Goal: Task Accomplishment & Management: Manage account settings

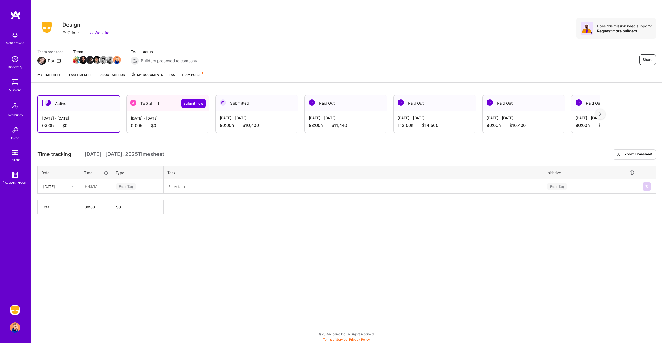
click at [178, 123] on div "0:00 h $0" at bounding box center [168, 125] width 74 height 5
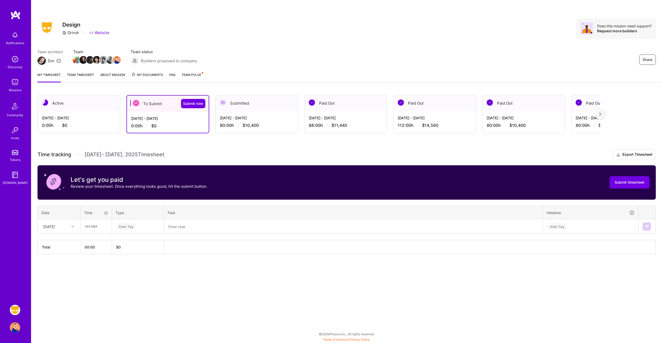
click at [74, 226] on div at bounding box center [73, 226] width 8 height 7
click at [65, 239] on div "[DATE]" at bounding box center [59, 242] width 42 height 10
click at [92, 225] on input "text" at bounding box center [96, 227] width 31 height 14
click at [125, 225] on div "Enter Tag" at bounding box center [125, 227] width 19 height 8
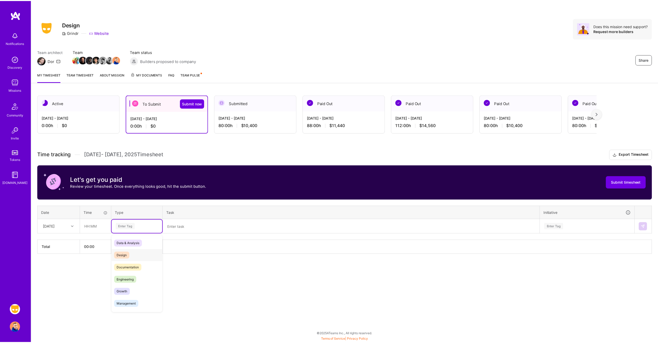
scroll to position [147, 0]
click at [129, 284] on div "Holiday" at bounding box center [137, 281] width 51 height 12
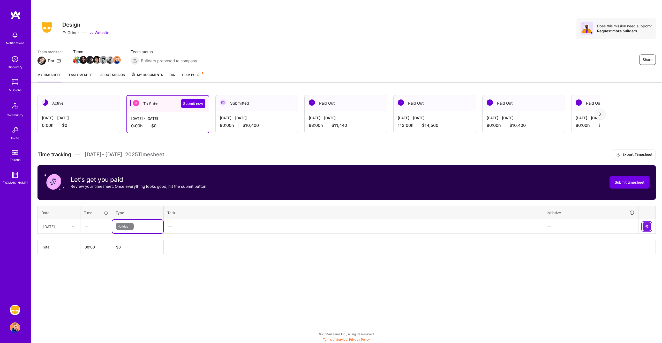
click at [647, 227] on img at bounding box center [647, 227] width 4 height 4
click at [70, 227] on div at bounding box center [73, 226] width 8 height 7
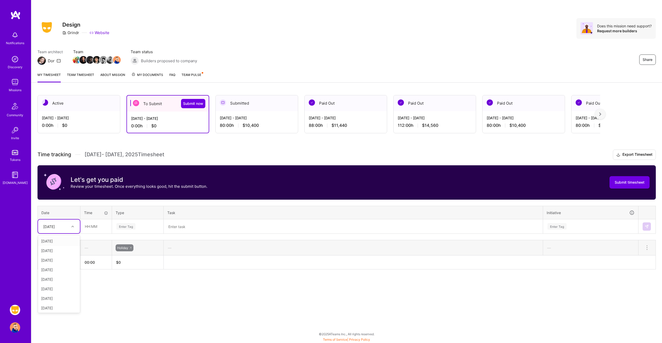
click at [65, 242] on div "[DATE]" at bounding box center [59, 242] width 42 height 10
click at [93, 226] on input "text" at bounding box center [96, 227] width 31 height 14
type input "01:30"
click at [122, 227] on div "Enter Tag" at bounding box center [125, 227] width 19 height 8
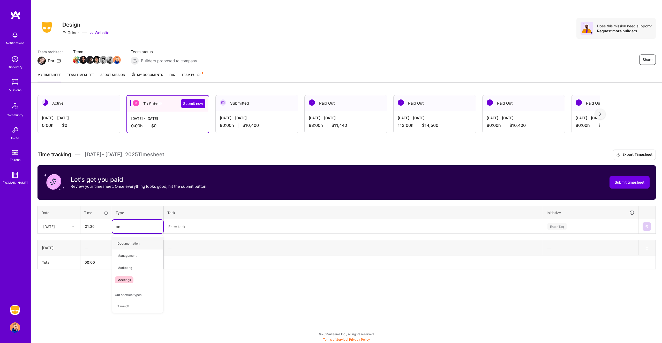
type input "mee"
click at [127, 246] on span "Meetings" at bounding box center [124, 243] width 19 height 7
click at [254, 107] on div "Submitted" at bounding box center [257, 103] width 82 height 16
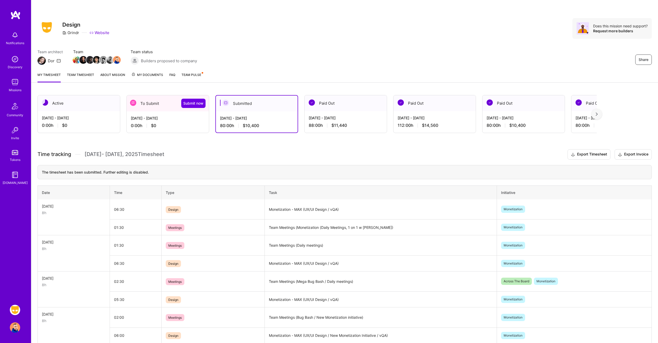
click at [156, 108] on div "To Submit Submit now" at bounding box center [168, 103] width 82 height 16
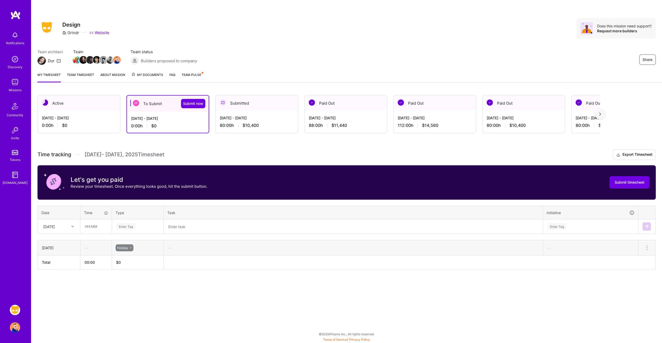
click at [15, 311] on img at bounding box center [15, 310] width 10 height 10
click at [91, 226] on input "text" at bounding box center [96, 227] width 31 height 14
click at [55, 227] on div "[DATE]" at bounding box center [49, 226] width 12 height 5
click at [57, 253] on div "[DATE]" at bounding box center [59, 251] width 42 height 10
click at [94, 230] on input "text" at bounding box center [96, 227] width 31 height 14
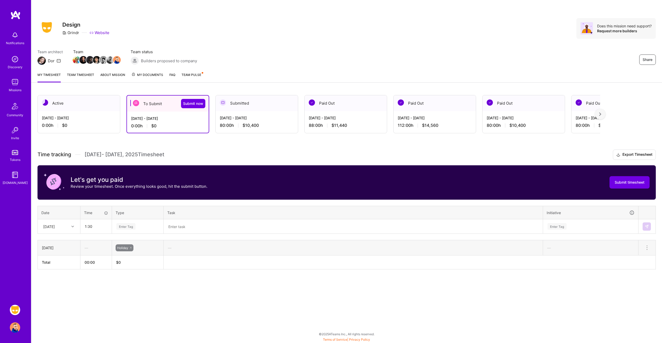
type input "01:30"
type input "mee"
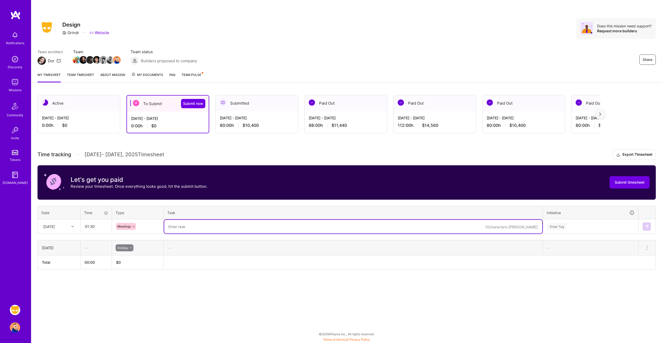
paste textarea "Team Meetings (Mega Bug Bash / Daily meetings)"
type textarea "Team Meetings (Mega Bug Bash / Daily meetings)"
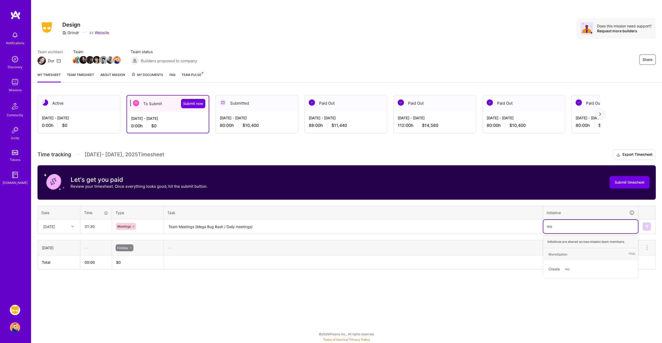
type input "mon"
click at [613, 256] on div "Monetization Hide" at bounding box center [590, 255] width 95 height 12
click at [176, 227] on textarea "Team Meetings (Mega Bug Bash / Daily meetings)" at bounding box center [353, 227] width 378 height 14
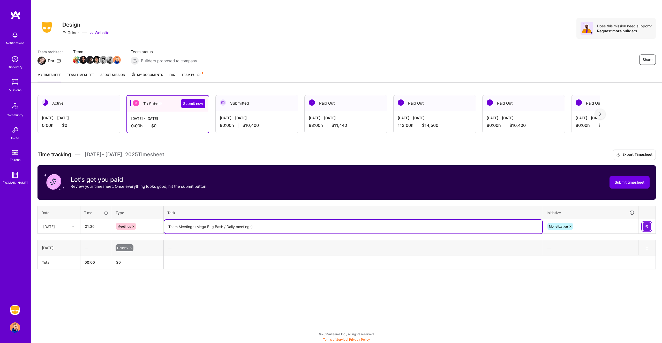
type textarea "Team Meetings (Mega Bug Bash / Daily meetings)"
click at [648, 226] on img at bounding box center [647, 227] width 4 height 4
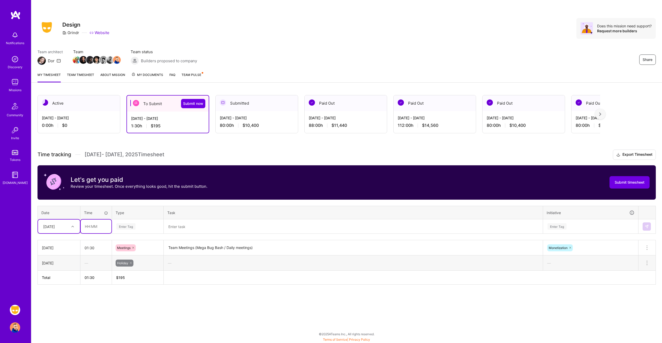
click at [96, 224] on input "text" at bounding box center [96, 227] width 31 height 14
type input "06:30"
type input "de"
click at [127, 246] on span "Design" at bounding box center [122, 243] width 15 height 7
click at [175, 228] on textarea at bounding box center [353, 227] width 378 height 14
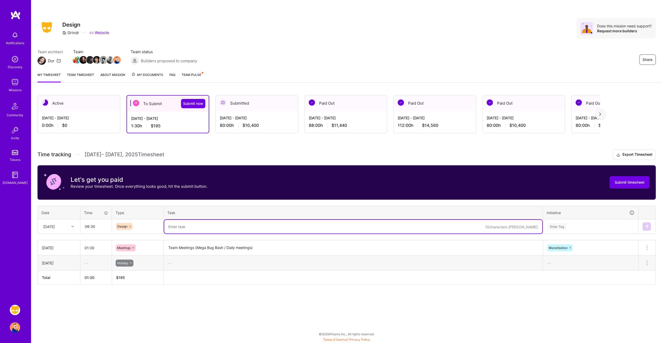
paste textarea "Monetization - MAX (UX/UI Design / vQA)"
type textarea "Monetization - MAX (UX/UI Design / vQA)"
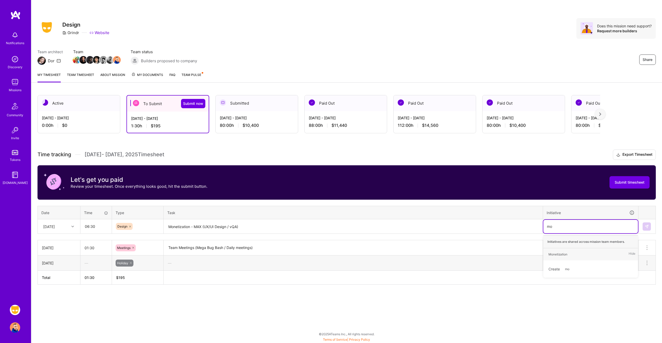
type input "mon"
click at [646, 226] on img at bounding box center [647, 227] width 4 height 4
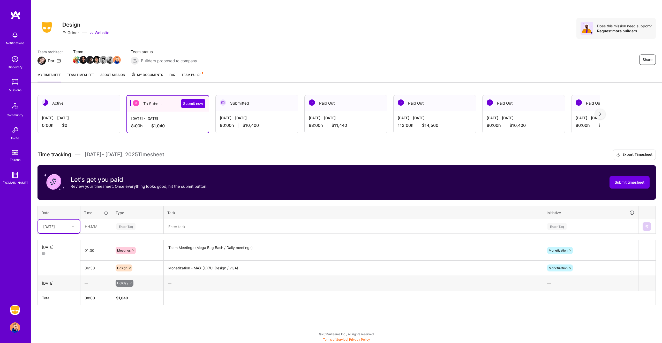
click at [72, 226] on icon at bounding box center [72, 227] width 3 height 3
click at [63, 249] on div "[DATE]" at bounding box center [59, 251] width 42 height 10
click at [93, 228] on input "text" at bounding box center [96, 227] width 31 height 14
type input "03:00"
type input "mee"
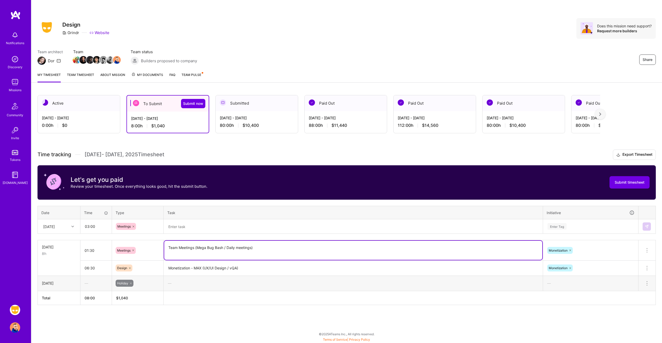
drag, startPoint x: 257, startPoint y: 250, endPoint x: 174, endPoint y: 246, distance: 83.3
click at [174, 246] on textarea "Team Meetings (Mega Bug Bash / Daily meetings)" at bounding box center [353, 250] width 378 height 19
click at [188, 249] on textarea "Team Meetings (Mega Bug Bash / Daily meetings)" at bounding box center [353, 250] width 378 height 19
drag, startPoint x: 208, startPoint y: 249, endPoint x: 198, endPoint y: 248, distance: 10.4
click at [198, 248] on textarea "Team Meetings (Mega Bug Bash / Daily meetings)" at bounding box center [353, 250] width 378 height 19
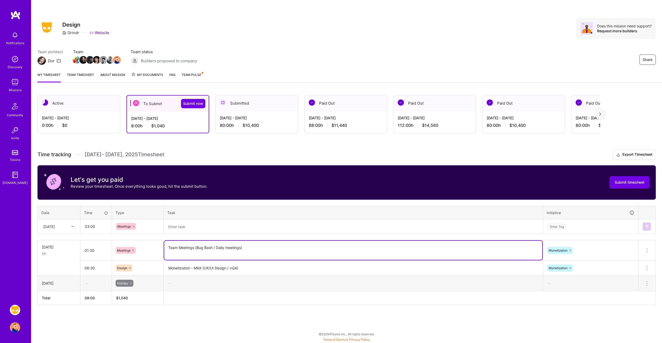
type textarea "Team Meetings (Bug Bash / Daily meetings)"
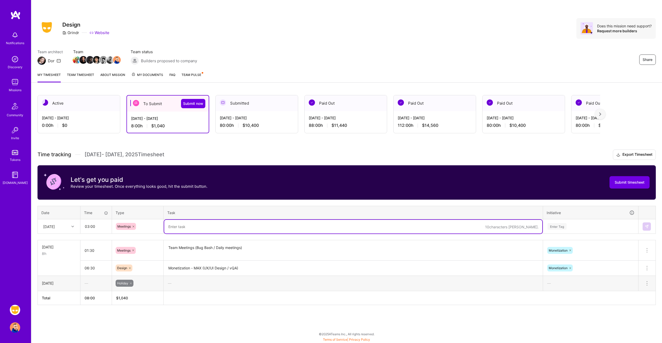
click at [221, 227] on textarea at bounding box center [353, 227] width 378 height 14
paste textarea "Team Meetings (Monetization (Bug Bash, Daily Meetings)"
drag, startPoint x: 237, startPoint y: 227, endPoint x: 222, endPoint y: 227, distance: 15.5
click at [222, 227] on textarea "Team Meetings (Monetization (Bug Bash, Daily Meetings)" at bounding box center [353, 227] width 378 height 14
type textarea "Team Meetings (Monetization (Bug Bash, Daily Meetings)"
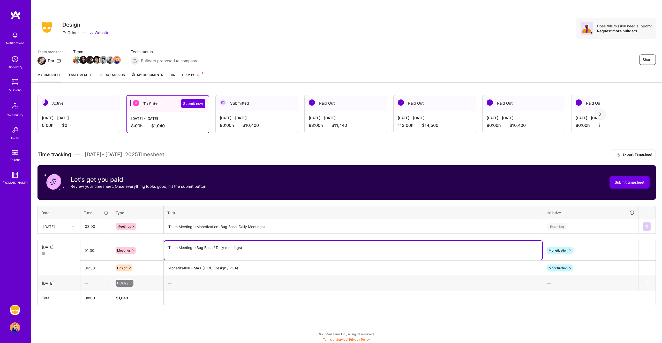
click at [197, 248] on textarea "Team Meetings (Bug Bash / Daily meetings)" at bounding box center [353, 250] width 378 height 19
drag, startPoint x: 248, startPoint y: 248, endPoint x: 223, endPoint y: 246, distance: 24.6
click at [223, 246] on textarea "Team Meetings (gAI Bug Bash / Daily meetings)" at bounding box center [353, 250] width 378 height 19
type textarea "Team Meetings (gAI Bug Bash / Subs Standup)"
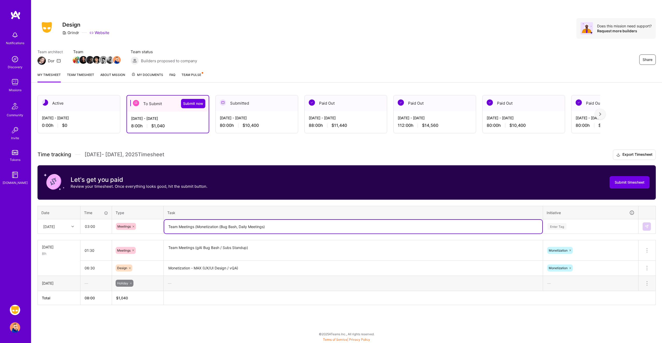
drag, startPoint x: 237, startPoint y: 226, endPoint x: 222, endPoint y: 225, distance: 15.3
click at [222, 225] on textarea "Team Meetings (Monetization (Bug Bash, Daily Meetings)" at bounding box center [353, 227] width 378 height 14
type textarea "Team Meetings (Monetization (Subs Retro, Design Crit, Daily Meetings)"
click at [568, 226] on div "Enter Tag" at bounding box center [590, 226] width 87 height 6
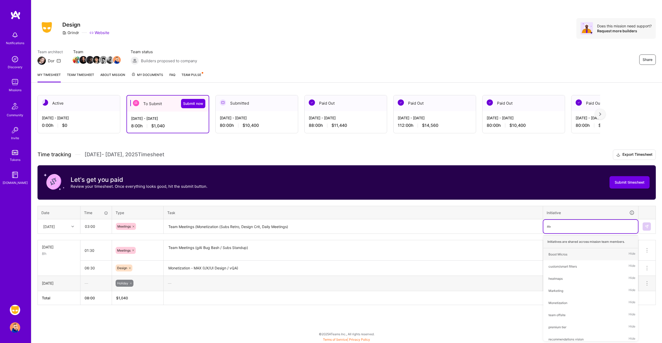
type input "mon"
click at [573, 254] on div "Monetization Hide" at bounding box center [590, 255] width 95 height 12
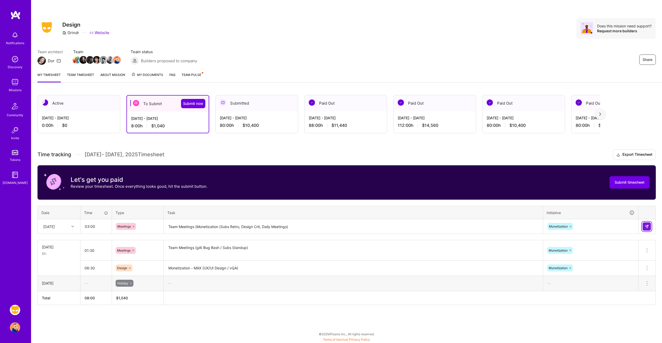
click at [649, 225] on img at bounding box center [647, 227] width 4 height 4
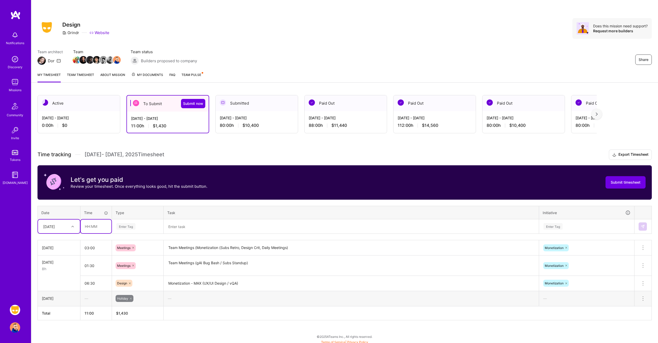
click at [99, 225] on input "text" at bounding box center [96, 227] width 31 height 14
type input "05:00"
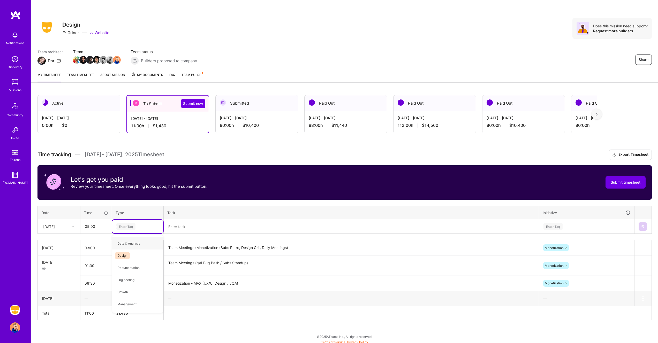
type input "de"
click at [123, 246] on span "Design" at bounding box center [122, 243] width 15 height 7
click at [212, 229] on textarea at bounding box center [351, 227] width 374 height 14
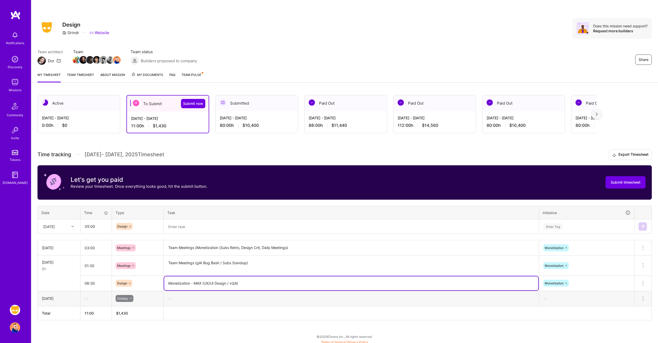
drag, startPoint x: 248, startPoint y: 284, endPoint x: 162, endPoint y: 279, distance: 85.8
click at [162, 279] on tr "06:30 Design Monetization - MAX (UX/UI Design / vQA) Monetization Delete row" at bounding box center [345, 283] width 614 height 15
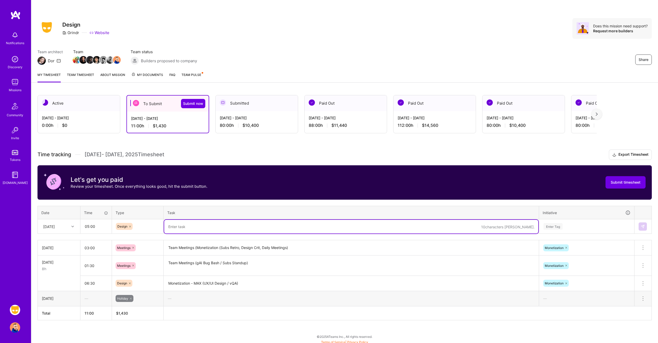
click at [208, 228] on textarea at bounding box center [351, 227] width 374 height 14
paste textarea "Monetization - MAX (UX/UI Design / vQA)"
click at [202, 227] on textarea "Monetization - MAX (UX/UI Design / vQA)" at bounding box center [351, 227] width 374 height 14
click at [286, 227] on textarea "Monetization - MAX, Store Feature Grouping V2 (UX/UI Design / vQA)" at bounding box center [351, 227] width 374 height 14
type textarea "Monetization - MAX, Store Feature Grouping V2 (UX/UI Design, vQA, Dev Assist)"
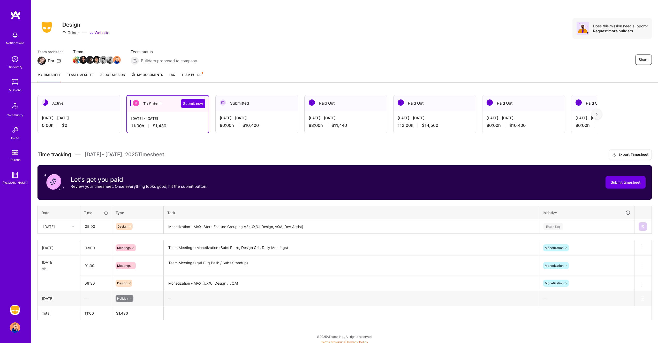
click at [362, 211] on th "Task" at bounding box center [352, 212] width 376 height 13
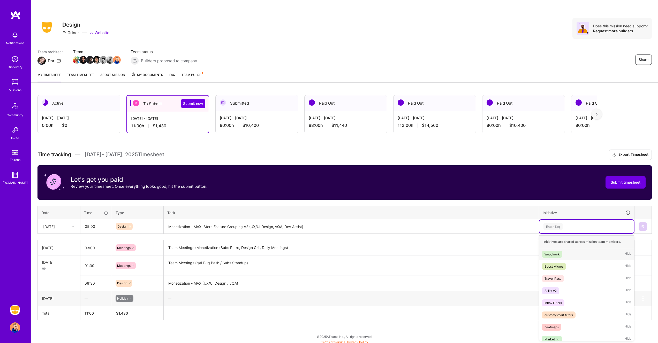
click at [562, 228] on div "Enter Tag" at bounding box center [553, 227] width 19 height 8
type input "mon"
click at [555, 256] on div "Monetization" at bounding box center [554, 254] width 19 height 5
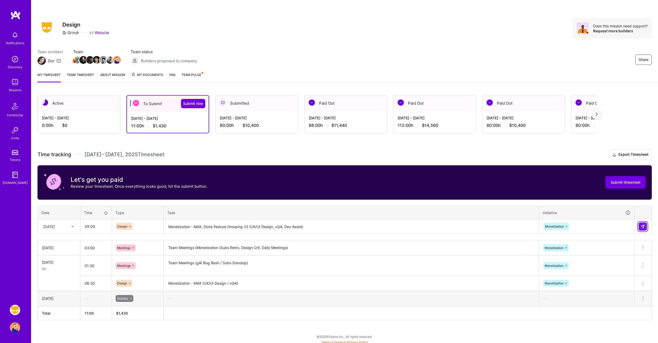
click at [644, 227] on img at bounding box center [643, 227] width 4 height 4
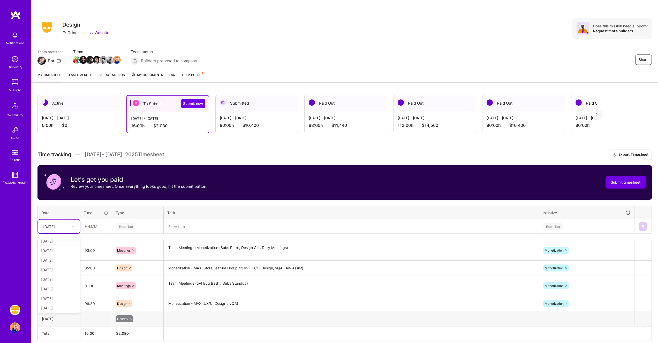
click at [71, 226] on icon at bounding box center [72, 227] width 3 height 3
click at [56, 261] on div "[DATE]" at bounding box center [59, 261] width 42 height 10
click at [93, 227] on input "text" at bounding box center [96, 227] width 31 height 14
type input "01:30"
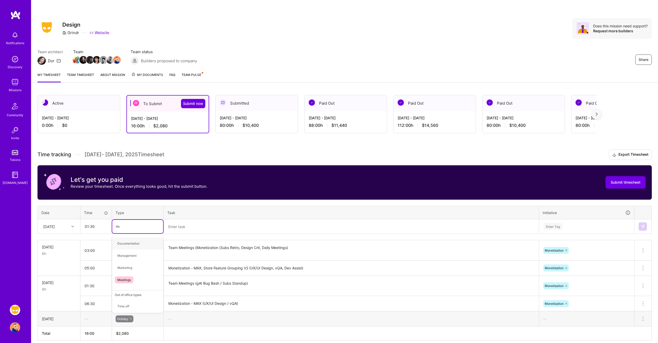
type input "mee"
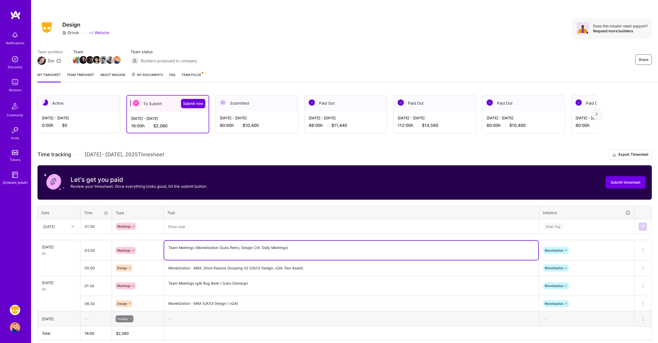
drag, startPoint x: 167, startPoint y: 247, endPoint x: 325, endPoint y: 250, distance: 157.5
click at [325, 250] on textarea "Team Meetings (Monetization (Subs Retro, Design Crit, Daily Meetings)" at bounding box center [351, 250] width 374 height 19
click at [246, 247] on textarea "Team Meetings (Monetization (Subs Retro, Design Crit, Daily Meetings)" at bounding box center [351, 250] width 374 height 19
click at [218, 247] on textarea "Team Meetings (Monetization (Subs Retro, Design Crit, Daily Meetings)" at bounding box center [351, 250] width 374 height 19
type textarea "Team Meetings (Monetization, Subs Retro, Design Crit, Daily Meetings)"
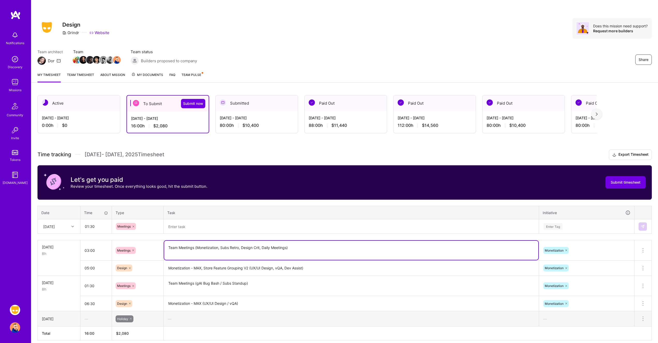
click at [201, 227] on textarea at bounding box center [351, 227] width 374 height 14
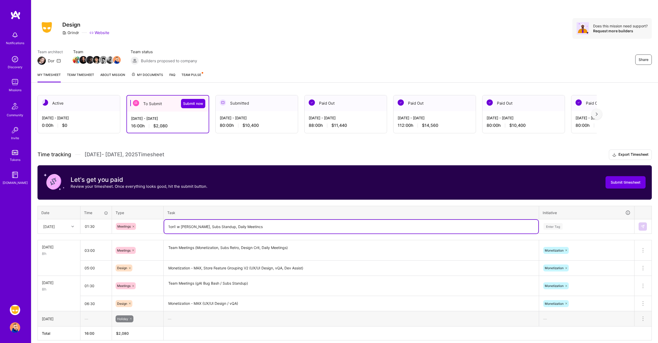
type textarea "1on1 w [PERSON_NAME], Subs Standup, Daily Meetincs"
click at [261, 247] on textarea "Team Meetings (Monetization, Subs Retro, Design Crit, Daily Meetings)" at bounding box center [351, 251] width 374 height 20
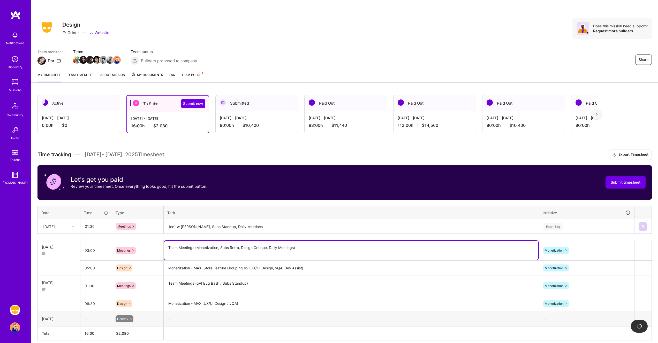
type textarea "Team Meetings (Monetization, Subs Retro, Design Critique, Daily Meetings)"
click at [272, 225] on textarea "1on1 w [PERSON_NAME], Subs Standup, Daily Meetincs" at bounding box center [351, 227] width 374 height 14
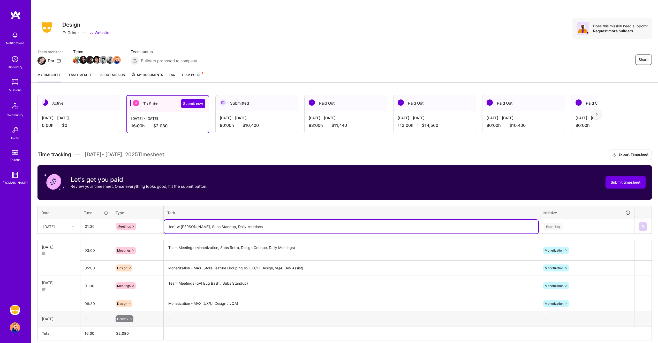
click at [237, 227] on textarea "1on1 w [PERSON_NAME], Subs Standup, Daily Meetincs" at bounding box center [351, 227] width 374 height 14
click at [389, 226] on textarea "1on1 w [PERSON_NAME], Subs Standup, Daily Meetings" at bounding box center [351, 227] width 374 height 14
type textarea "1on1 w [PERSON_NAME], Subs Standup, Daily Meetings"
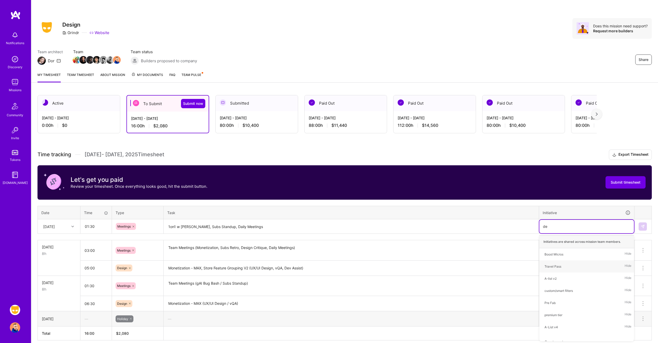
type input "d"
type input "acr"
click at [561, 255] on div "Across The Board" at bounding box center [558, 254] width 26 height 5
type input "mone"
click at [556, 256] on div "Monetization" at bounding box center [554, 254] width 19 height 5
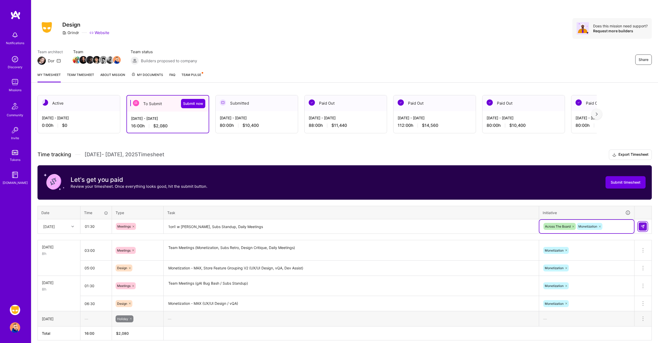
click at [643, 226] on img at bounding box center [643, 227] width 4 height 4
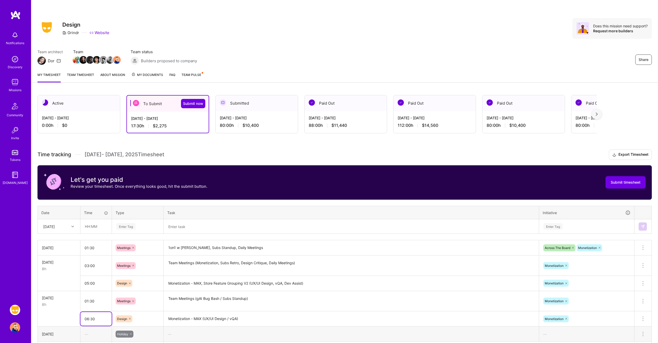
drag, startPoint x: 79, startPoint y: 322, endPoint x: 82, endPoint y: 316, distance: 6.4
click at [82, 316] on input "06:30" at bounding box center [95, 319] width 31 height 14
click at [92, 227] on input "text" at bounding box center [96, 227] width 31 height 14
paste input "06:30"
type input "06:30"
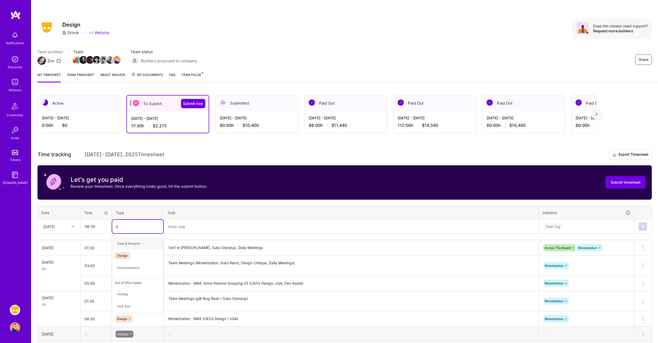
type input "de"
click at [128, 244] on span "Design" at bounding box center [122, 243] width 15 height 7
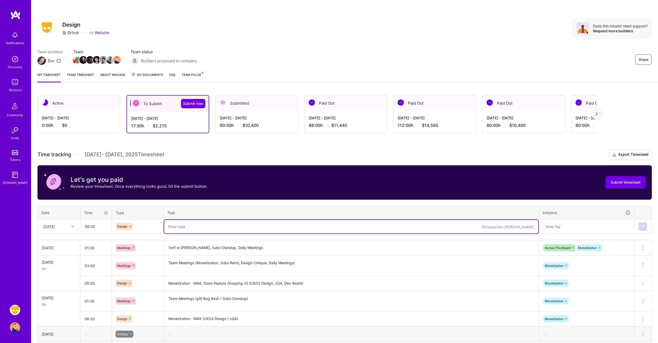
click at [190, 228] on textarea at bounding box center [351, 227] width 374 height 14
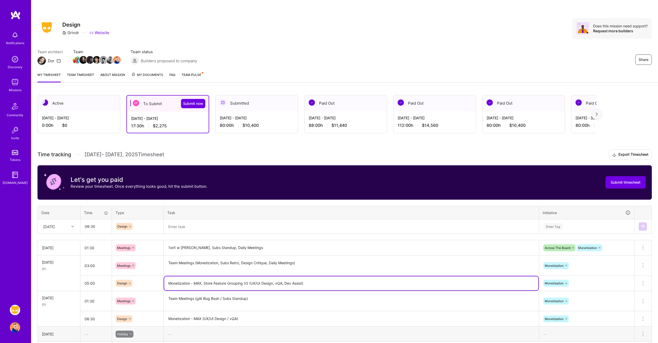
drag, startPoint x: 168, startPoint y: 284, endPoint x: 323, endPoint y: 282, distance: 154.9
click at [323, 282] on textarea "Monetization - MAX, Store Feature Grouping V2 (UX/UI Design, vQA, Dev Assist)" at bounding box center [351, 284] width 374 height 14
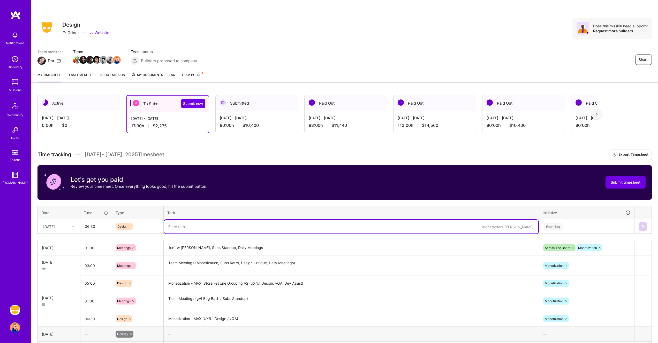
click at [235, 226] on textarea at bounding box center [351, 227] width 374 height 14
paste textarea "Monetization - MAX, Store Feature Grouping V2 (UX/UI Design, vQA, Dev Assist)"
drag, startPoint x: 249, startPoint y: 226, endPoint x: 202, endPoint y: 226, distance: 46.3
click at [202, 226] on textarea "Monetization - MAX, Store Feature Grouping V2 (UX/UI Design, vQA, Dev Assist)" at bounding box center [351, 227] width 374 height 14
drag, startPoint x: 199, startPoint y: 227, endPoint x: 195, endPoint y: 226, distance: 4.2
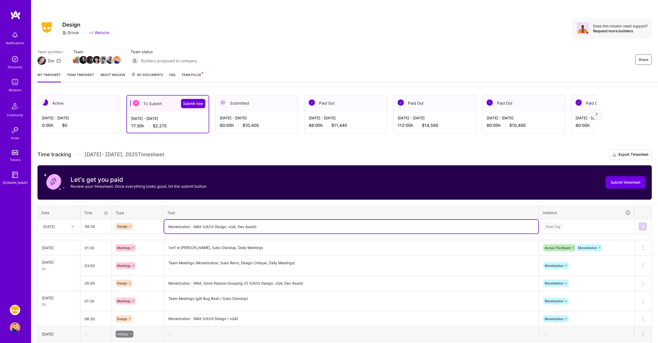
click at [195, 226] on textarea "Monetization - MAX (UX/UI Design, vQA, Dev Assist)" at bounding box center [351, 227] width 374 height 14
drag, startPoint x: 275, startPoint y: 227, endPoint x: 255, endPoint y: 227, distance: 20.2
click at [255, 227] on textarea "Monetization - SFG v2 updates (UX/UI Design, vQA, Dev Assist)" at bounding box center [351, 227] width 374 height 14
click at [276, 231] on textarea "Monetization - SFG v2 updates (UX/UI Design)" at bounding box center [351, 227] width 374 height 14
type textarea "Monetization - SFG v2 updates (UX/UI Design)"
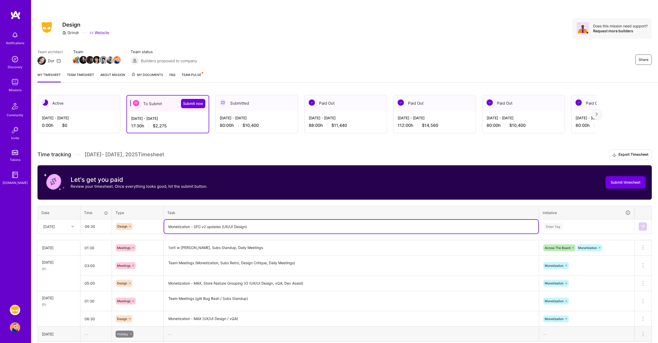
click at [573, 225] on div "Enter Tag" at bounding box center [586, 226] width 87 height 6
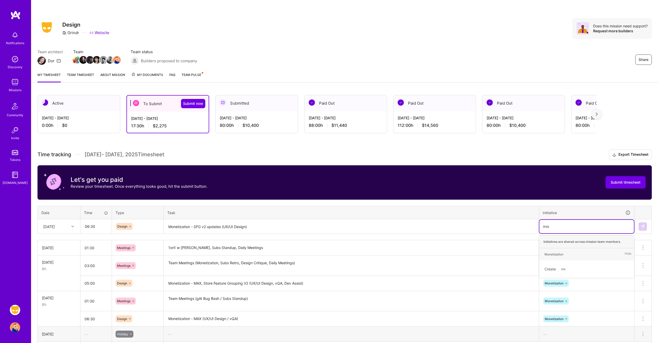
type input "mone"
click at [571, 254] on div "Monetization Hide" at bounding box center [586, 255] width 95 height 12
click at [643, 227] on img at bounding box center [643, 227] width 4 height 4
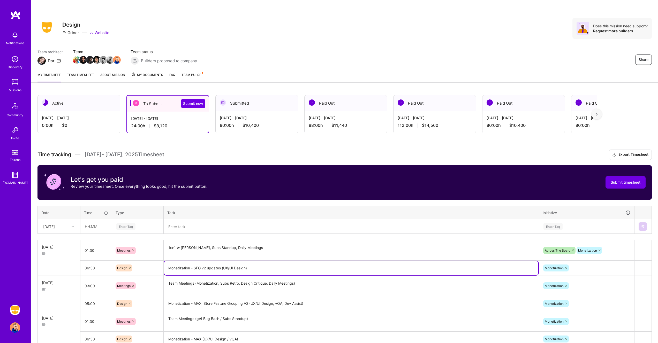
click at [205, 267] on textarea "Monetization - SFG v2 updates (UX/UI Design)" at bounding box center [351, 268] width 374 height 14
click at [221, 269] on textarea "Monetization - SFG v2 updates (UX/UI Design)" at bounding box center [351, 268] width 374 height 14
click at [297, 265] on textarea "Monetization - SFG v2 updates, SFG v3 design, (UX/UI Design)" at bounding box center [351, 268] width 374 height 14
type textarea "Monetization - SFG v2 updates, SFG v3 design, (UX/UI Design)"
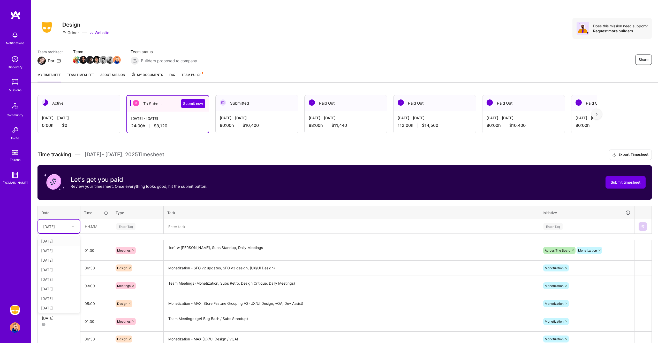
click at [71, 227] on icon at bounding box center [72, 227] width 3 height 3
click at [64, 271] on div "[DATE]" at bounding box center [59, 270] width 42 height 10
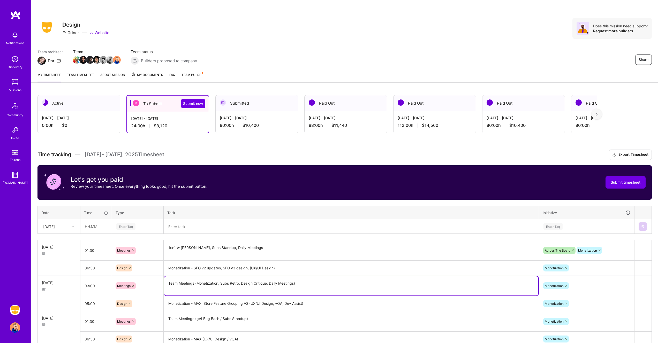
drag, startPoint x: 225, startPoint y: 288, endPoint x: 168, endPoint y: 284, distance: 57.5
click at [168, 284] on textarea "Team Meetings (Monetization, Subs Retro, Design Critique, Daily Meetings)" at bounding box center [351, 286] width 374 height 19
click at [190, 229] on textarea at bounding box center [351, 227] width 374 height 14
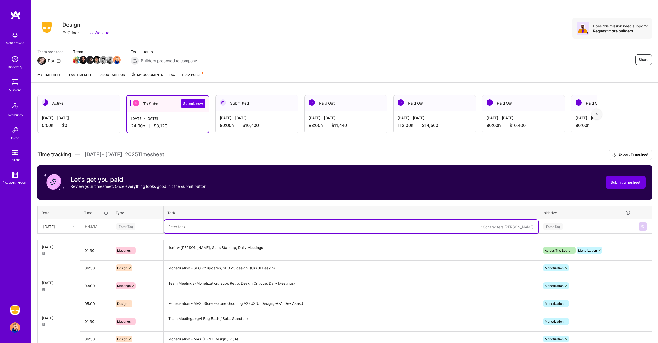
paste textarea "Team Meetings (Monetization, Subs Retro, Design Critique, Daily Meetings)"
type textarea "Team Meetings (Monetization, Subs Retro, Design Critique, Daily Meetings)"
click at [95, 228] on input "text" at bounding box center [96, 227] width 31 height 14
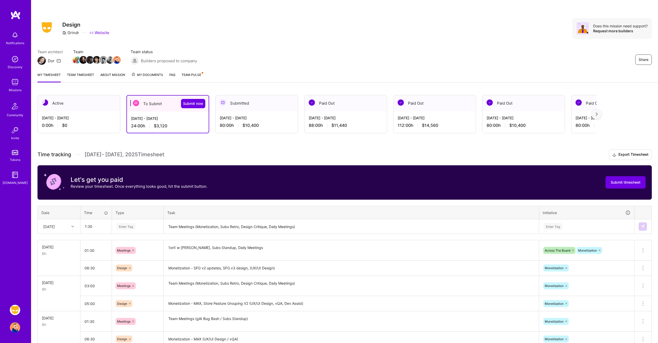
type input "01:30"
type input "mee"
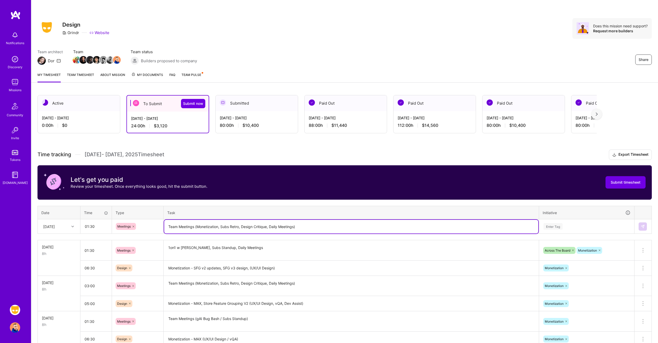
drag, startPoint x: 219, startPoint y: 227, endPoint x: 198, endPoint y: 228, distance: 21.0
click at [198, 228] on textarea "Team Meetings (Monetization, Subs Retro, Design Critique, Daily Meetings)" at bounding box center [351, 227] width 374 height 14
drag, startPoint x: 234, startPoint y: 227, endPoint x: 226, endPoint y: 227, distance: 8.0
click at [226, 227] on textarea "Team Meetings (All Hands, Subs Retro, Design Critique, Daily Meetings)" at bounding box center [351, 227] width 374 height 14
drag, startPoint x: 241, startPoint y: 227, endPoint x: 269, endPoint y: 225, distance: 28.3
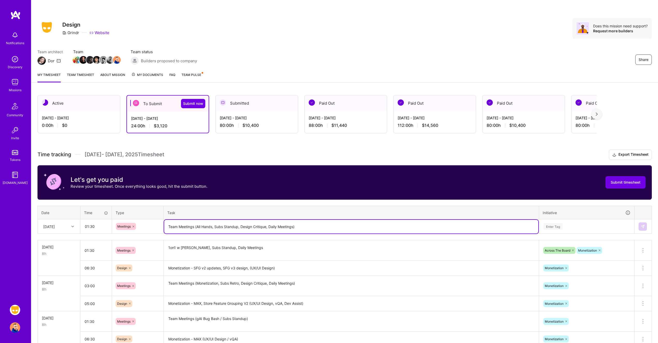
click at [269, 225] on textarea "Team Meetings (All Hands, Subs Standup, Design Critique, Daily Meetings)" at bounding box center [351, 227] width 374 height 14
click at [274, 227] on textarea "Team Meetings (All Hands, Subs Standup, Daily Meetings)" at bounding box center [351, 227] width 374 height 14
type textarea "Team Meetings (All Hands, Subs Standup, Daily Meetings)"
click at [560, 225] on div "Enter Tag" at bounding box center [553, 227] width 19 height 8
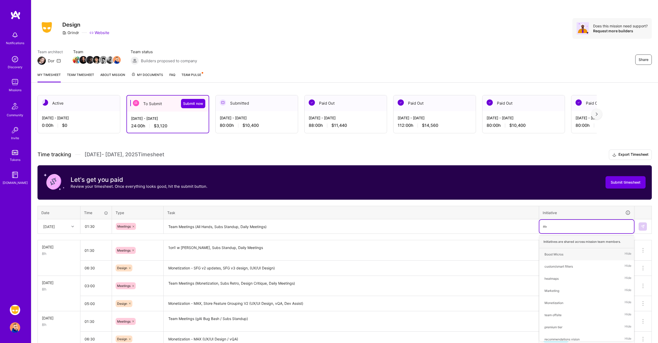
type input "mon"
type input "acr"
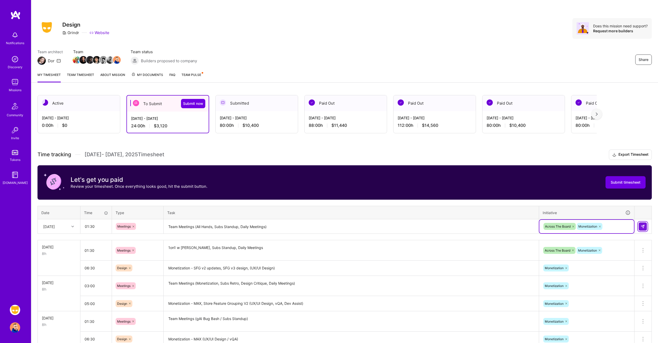
click at [644, 225] on img at bounding box center [643, 227] width 4 height 4
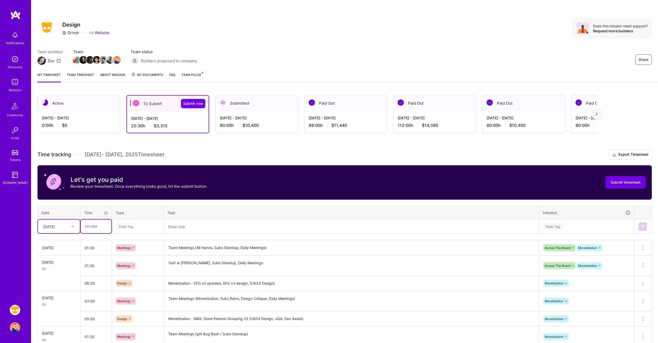
click at [92, 228] on input "text" at bounding box center [96, 227] width 31 height 14
type input "06:30"
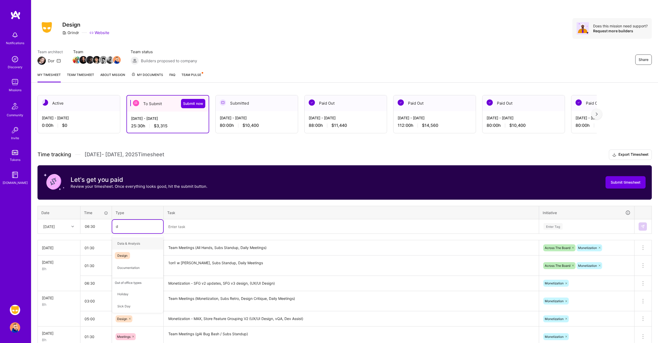
type input "de"
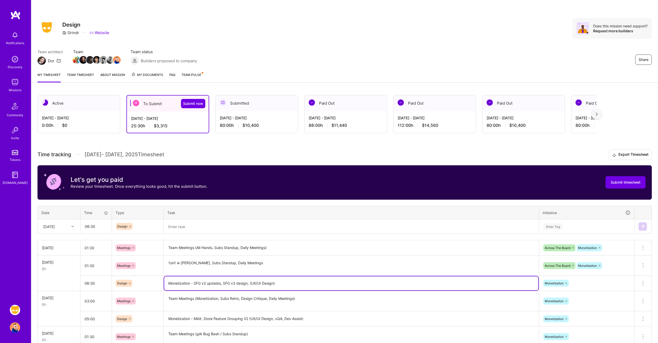
drag, startPoint x: 168, startPoint y: 284, endPoint x: 288, endPoint y: 283, distance: 120.0
click at [288, 283] on textarea "Monetization - SFG v2 updates, SFG v3 design, (UX/UI Design)" at bounding box center [351, 284] width 374 height 14
click at [236, 226] on textarea at bounding box center [351, 227] width 374 height 14
paste textarea "Monetization - SFG v2 updates, SFG v3 design, (UX/UI Design)"
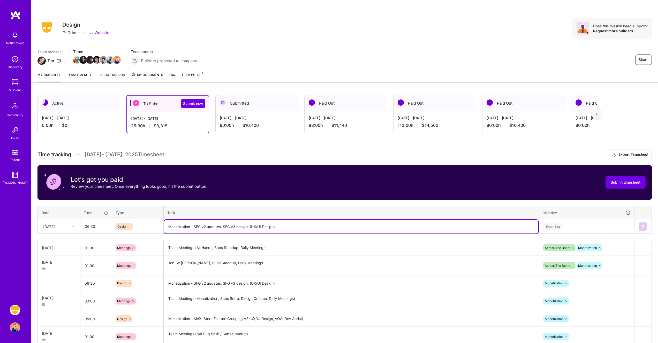
drag, startPoint x: 224, startPoint y: 227, endPoint x: 194, endPoint y: 226, distance: 29.5
click at [194, 226] on textarea "Monetization - SFG v2 updates, SFG v3 design, (UX/UI Design)" at bounding box center [351, 227] width 374 height 14
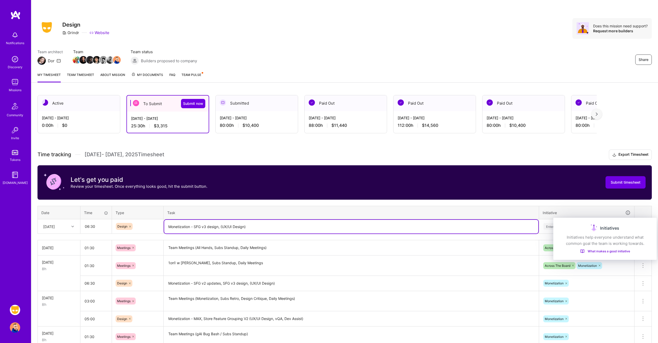
type textarea "Monetization - SFG v3 design, (UX/UI Design)"
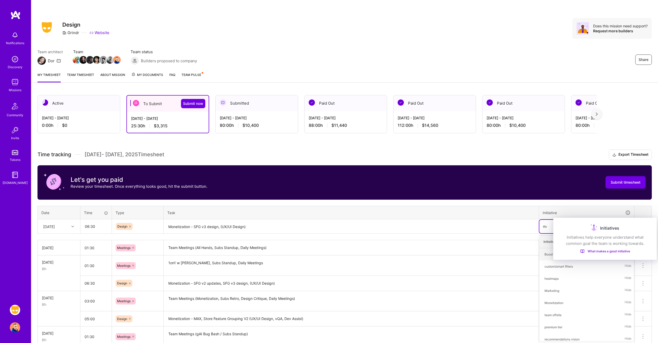
type input "mon"
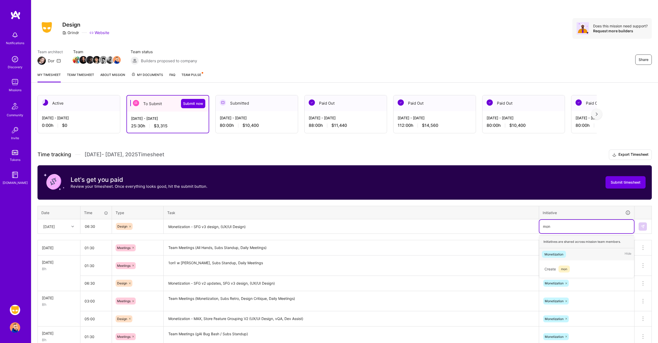
click at [564, 255] on span "Monetization" at bounding box center [554, 254] width 24 height 7
click at [644, 229] on button at bounding box center [643, 227] width 8 height 8
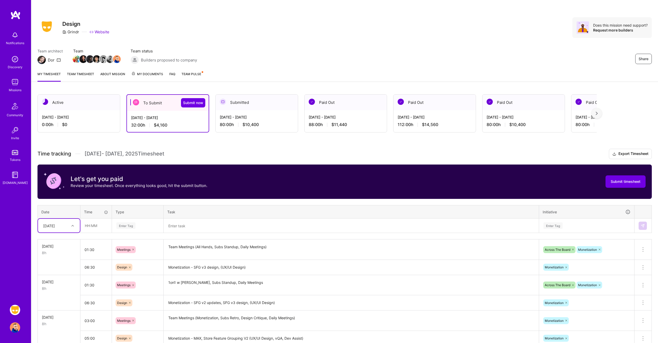
scroll to position [2, 0]
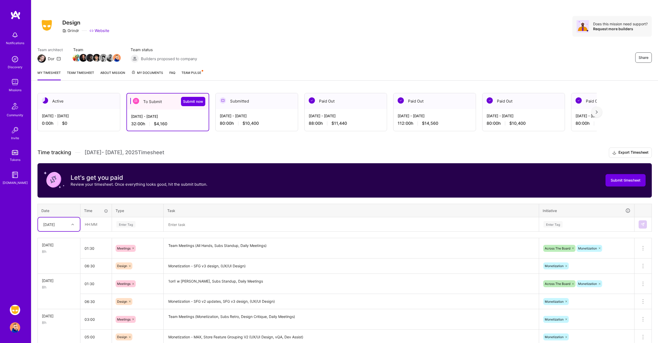
click at [71, 227] on div at bounding box center [73, 224] width 8 height 7
click at [56, 297] on div "[DATE]" at bounding box center [59, 297] width 42 height 10
click at [94, 224] on input "text" at bounding box center [96, 225] width 31 height 14
type input "01:00"
type input "mee"
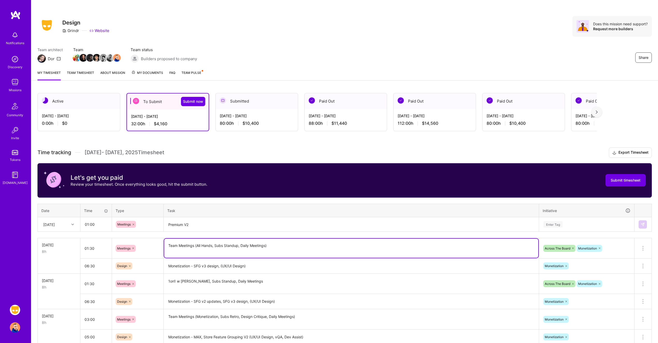
drag, startPoint x: 196, startPoint y: 247, endPoint x: 163, endPoint y: 245, distance: 33.4
click at [163, 245] on tr "[DATE] 8h 01:30 Meetings Team Meetings (All Hands, Subs Standup, Daily Meetings…" at bounding box center [345, 248] width 614 height 20
click at [169, 223] on textarea "Premium V2" at bounding box center [351, 225] width 374 height 14
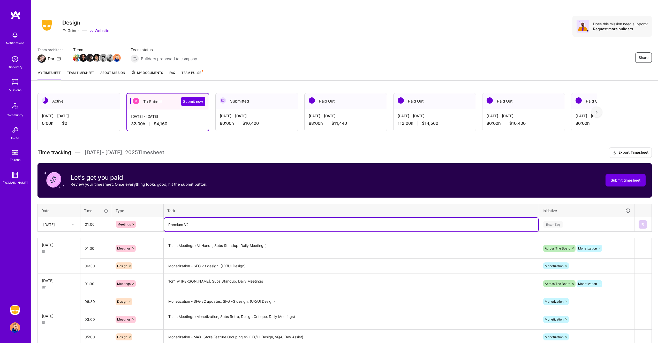
paste textarea "Team Meetings"
click at [219, 226] on textarea "Team Meetings (Premium V2" at bounding box center [351, 225] width 374 height 14
type textarea "Team Meetings (Premium V2, Subs Standup)"
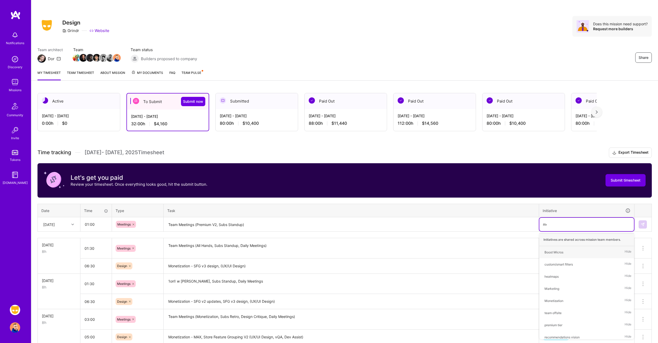
type input "mon"
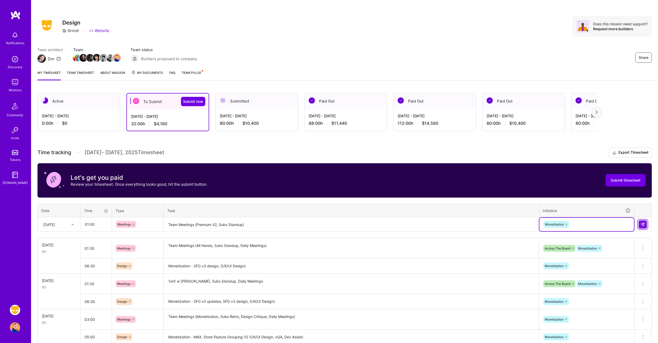
click at [644, 223] on img at bounding box center [643, 225] width 4 height 4
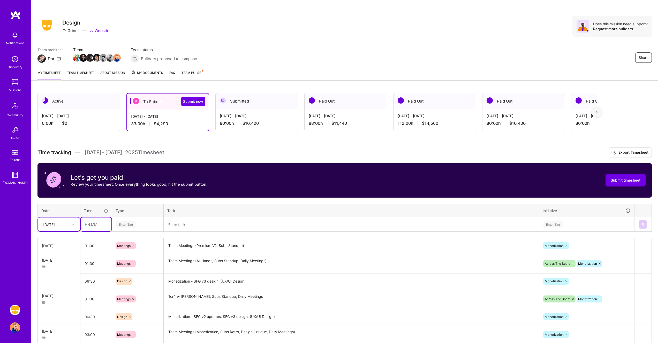
click at [93, 226] on input "text" at bounding box center [96, 225] width 31 height 14
type input "07:00"
type input "de"
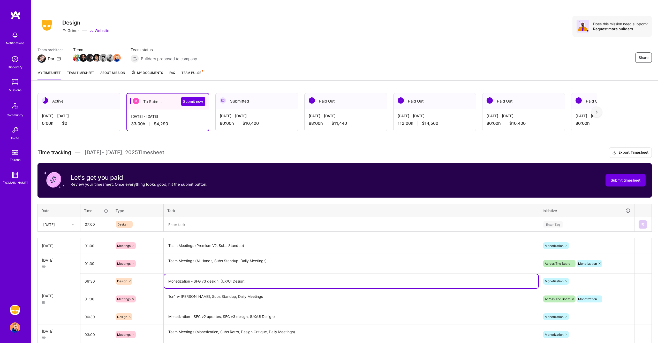
drag, startPoint x: 250, startPoint y: 282, endPoint x: 164, endPoint y: 281, distance: 85.6
click at [164, 281] on textarea "Monetization - SFG v3 design, (UX/UI Design)" at bounding box center [351, 282] width 374 height 14
click at [209, 227] on textarea at bounding box center [351, 225] width 374 height 14
paste textarea "Monetization - SFG v3 design, (UX/UI Design)"
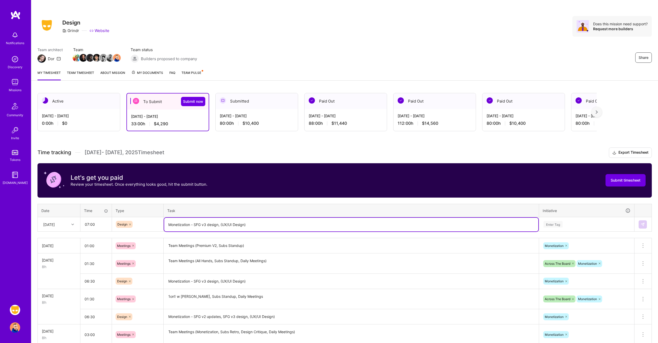
drag, startPoint x: 207, startPoint y: 225, endPoint x: 194, endPoint y: 224, distance: 12.2
click at [194, 224] on textarea "Monetization - SFG v3 design, (UX/UI Design)" at bounding box center [351, 225] width 374 height 14
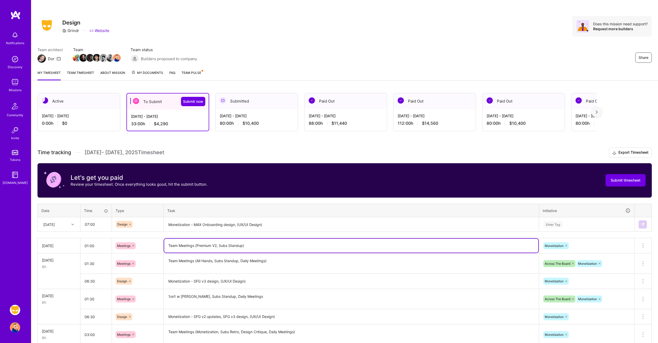
click at [220, 246] on textarea "Team Meetings (Premium V2, Subs Standup)" at bounding box center [351, 246] width 374 height 14
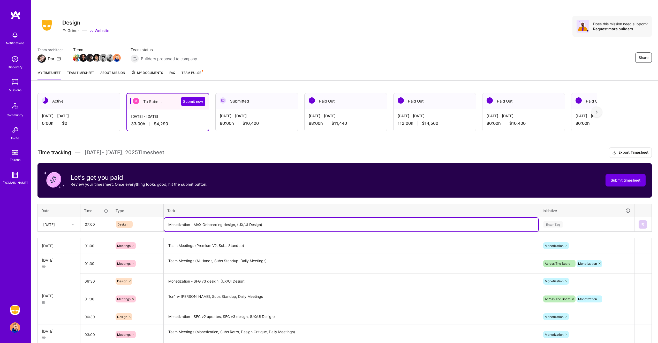
click at [238, 224] on textarea "Monetization - MAX Onboarding design, (UX/UI Design)" at bounding box center [351, 225] width 374 height 14
drag, startPoint x: 236, startPoint y: 225, endPoint x: 223, endPoint y: 224, distance: 12.7
click at [223, 224] on textarea "Monetization - MAX Onboarding design, (UX/UI Design)" at bounding box center [351, 225] width 374 height 14
type textarea "Monetization - MAX Onboarding, SFG v3 (UX/UI Design)"
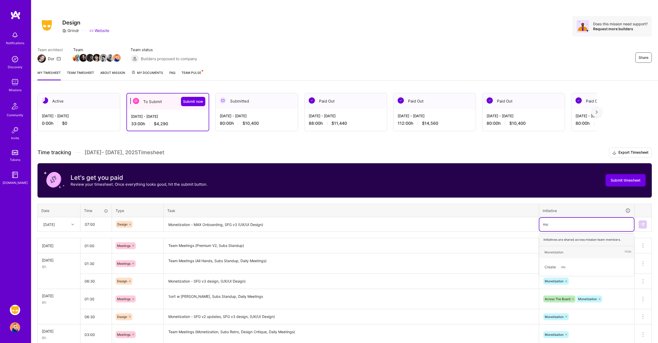
type input "mon"
click at [643, 224] on img at bounding box center [643, 225] width 4 height 4
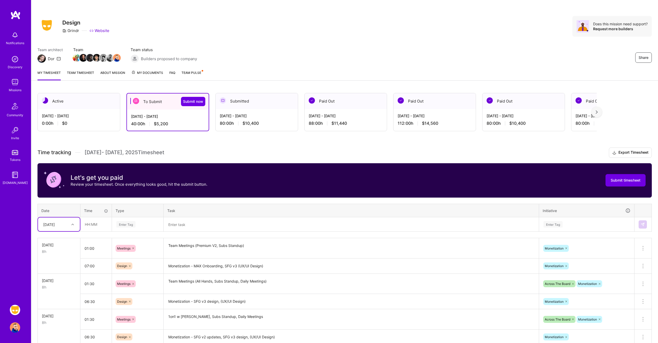
click at [221, 301] on textarea "Monetization - SFG v3 design, (UX/UI Design)" at bounding box center [351, 302] width 374 height 14
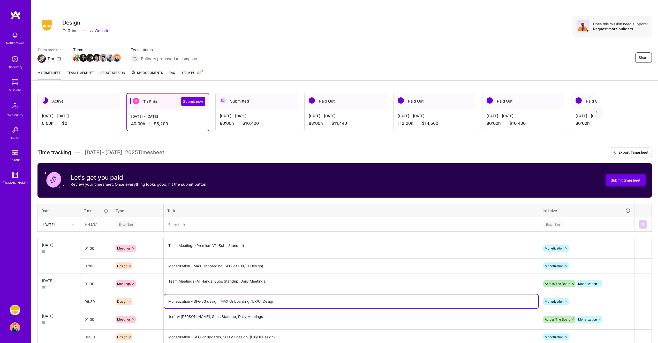
click at [185, 246] on textarea "Team Meetings (Premium V2, Subs Standup)" at bounding box center [351, 248] width 374 height 19
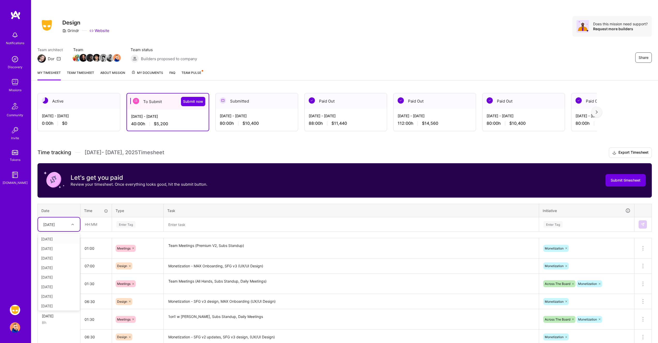
click at [60, 221] on div "[DATE]" at bounding box center [55, 224] width 29 height 9
click at [173, 194] on div "Let's get you paid Review your timesheet. Once everything looks good, hit the s…" at bounding box center [344, 180] width 614 height 34
click at [48, 224] on div "[DATE]" at bounding box center [49, 224] width 12 height 5
click at [61, 295] on div "[DATE]" at bounding box center [59, 295] width 42 height 10
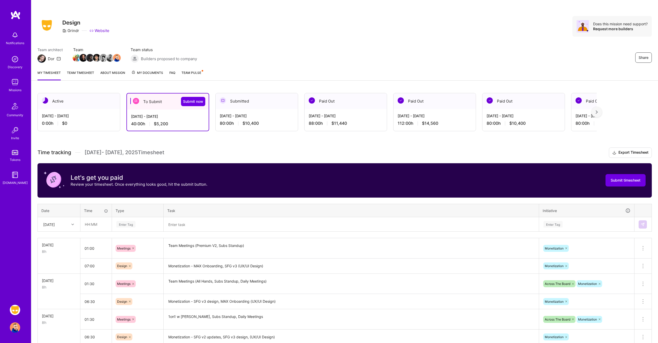
click at [34, 257] on div "Active [DATE] - [DATE] 0:00 h $0 To Submit Submit now [DATE] - [DATE] 40:00 h $…" at bounding box center [344, 279] width 627 height 384
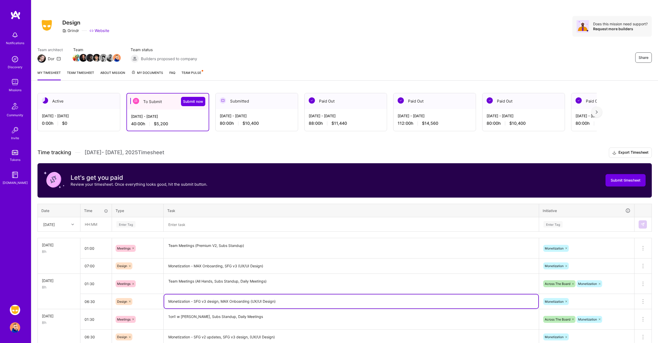
drag, startPoint x: 251, startPoint y: 302, endPoint x: 219, endPoint y: 300, distance: 32.4
click at [219, 300] on textarea "Monetization - SFG v3 design, MAX Onboarding (UX/UI Design)" at bounding box center [351, 302] width 374 height 14
type textarea "Monetization - SFG v3 design(UX/UI Design)"
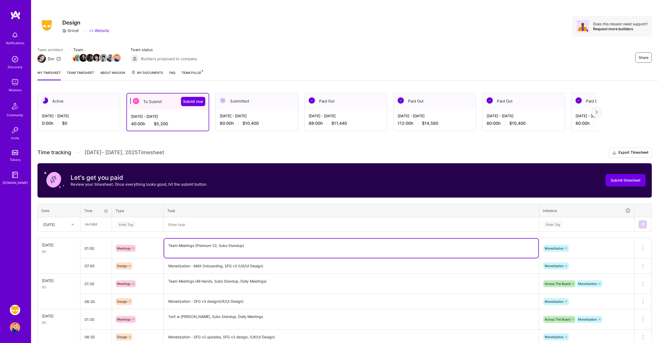
click at [191, 254] on textarea "Team Meetings (Premium V2, Subs Standup)" at bounding box center [351, 248] width 374 height 19
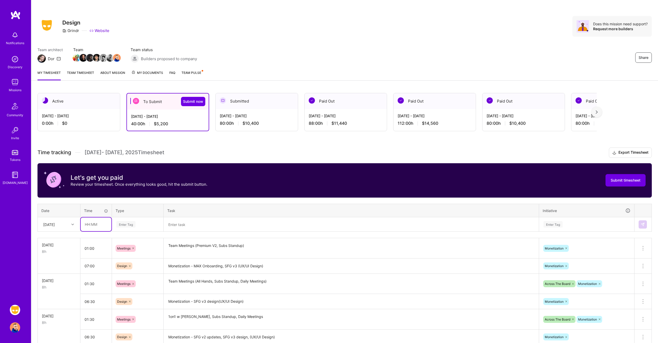
click at [96, 223] on input "text" at bounding box center [96, 225] width 31 height 14
type input "01:30"
type input "mee"
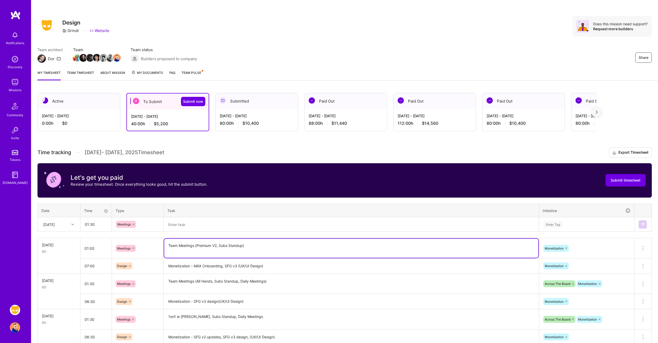
drag, startPoint x: 168, startPoint y: 245, endPoint x: 195, endPoint y: 245, distance: 26.9
click at [195, 245] on textarea "Team Meetings (Premium V2, Subs Standup)" at bounding box center [351, 248] width 374 height 19
click at [185, 226] on textarea at bounding box center [351, 225] width 374 height 14
paste textarea "Team Meetings"
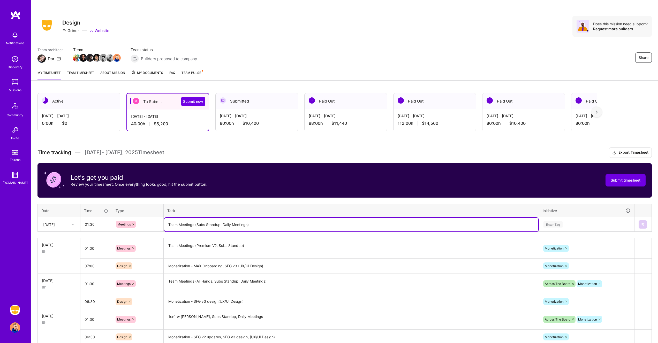
type textarea "Team Meetings (Subs Standup, Daily Meetings)"
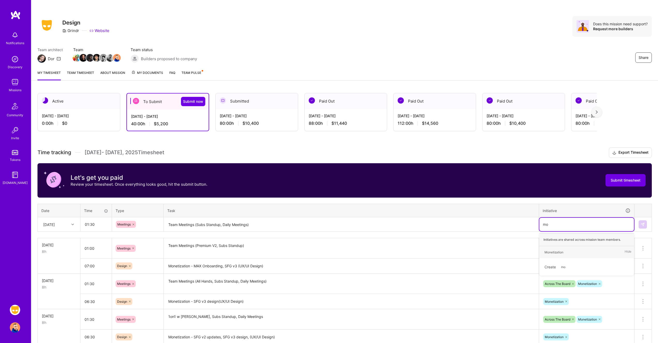
type input "mon"
click at [641, 223] on img at bounding box center [643, 225] width 4 height 4
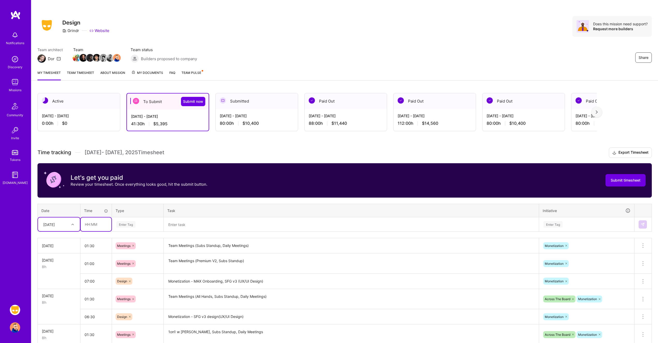
click at [92, 228] on input "text" at bounding box center [96, 225] width 31 height 14
type input "06:30"
type input "de"
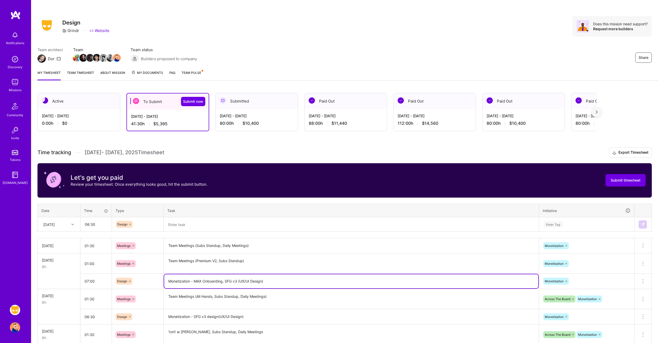
drag, startPoint x: 169, startPoint y: 281, endPoint x: 267, endPoint y: 279, distance: 98.0
click at [267, 279] on textarea "Monetization - MAX Onboarding, SFG v3 (UX/UI Design)" at bounding box center [351, 282] width 374 height 14
click at [231, 224] on textarea at bounding box center [351, 225] width 374 height 14
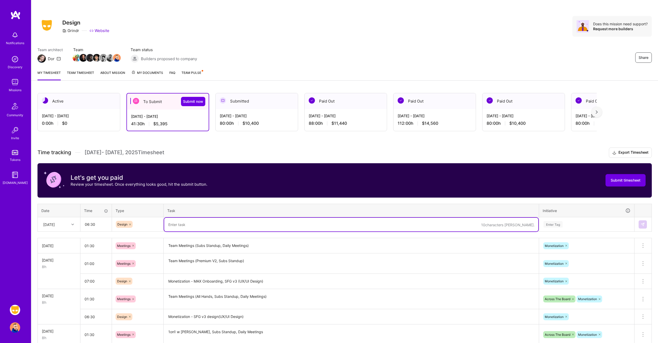
paste textarea "Monetization - MAX Onboarding, SFG v3 (UX/UI Design)"
drag, startPoint x: 239, startPoint y: 225, endPoint x: 223, endPoint y: 225, distance: 15.5
click at [223, 225] on textarea "Monetization - MAX Onboarding, SFG v3 (UX/UI Design)" at bounding box center [351, 225] width 374 height 14
type textarea "Monetization - MAX Onboarding (UX/UI Design)"
click at [566, 226] on div "Enter Tag" at bounding box center [586, 224] width 87 height 6
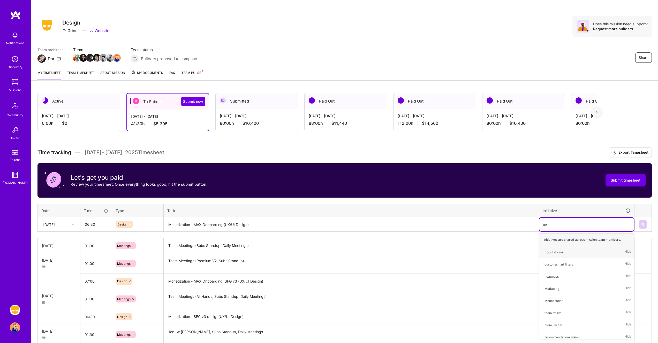
type input "mon"
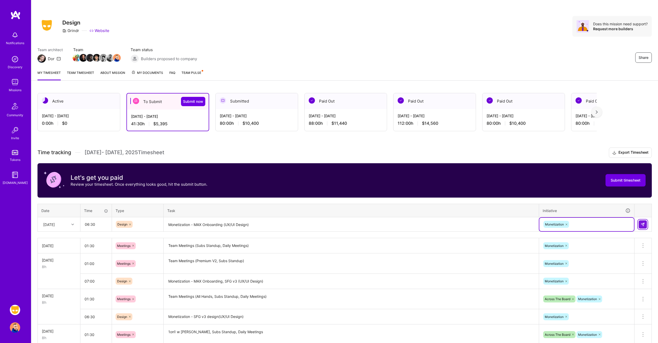
click at [643, 224] on img at bounding box center [643, 225] width 4 height 4
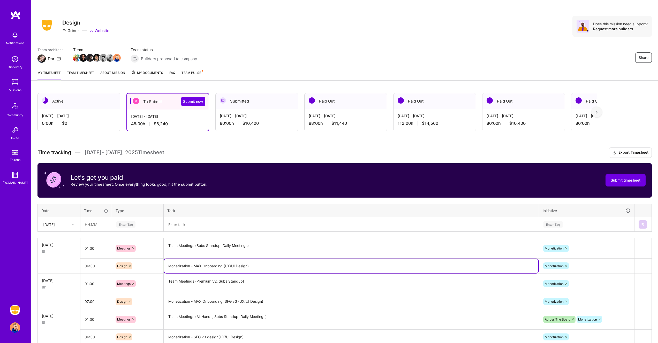
drag, startPoint x: 216, startPoint y: 268, endPoint x: 155, endPoint y: 267, distance: 61.0
click at [155, 267] on tr "06:30 Design Monetization - MAX Onboarding (UX/UI Design) Monetization Delete r…" at bounding box center [345, 266] width 614 height 15
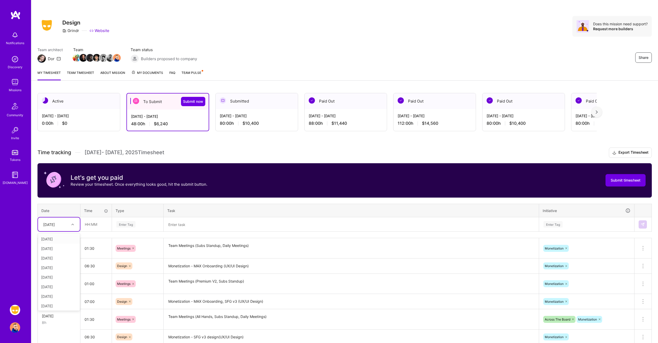
click at [63, 223] on div "[DATE]" at bounding box center [55, 224] width 29 height 9
click at [52, 259] on div "[DATE]" at bounding box center [59, 259] width 42 height 10
click at [90, 224] on input "text" at bounding box center [96, 225] width 31 height 14
type input "01:30"
type input "mee"
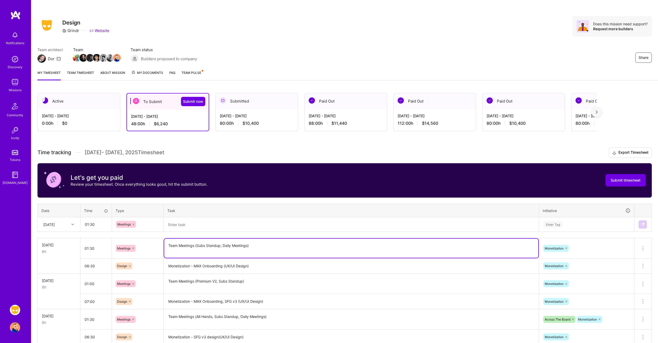
drag, startPoint x: 252, startPoint y: 247, endPoint x: 144, endPoint y: 242, distance: 108.3
click at [144, 242] on tr "[DATE] 8h 01:30 Meetings Team Meetings (Subs Standup, Daily Meetings) Monetizat…" at bounding box center [345, 248] width 614 height 20
click at [189, 227] on textarea at bounding box center [351, 225] width 374 height 14
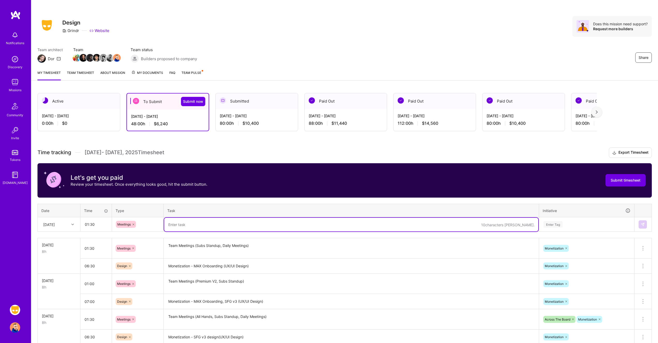
paste textarea "Team Meetings (Subs Standup, Daily Meetings)"
drag, startPoint x: 221, startPoint y: 225, endPoint x: 198, endPoint y: 223, distance: 23.1
click at [198, 223] on textarea "Team Meetings (Subs Standup, Daily Meetings)" at bounding box center [351, 225] width 374 height 14
type textarea "Team Meetings (Bi-monthly eng, Design Critique, Daily Meetings)"
click at [576, 225] on div "Enter Tag" at bounding box center [586, 224] width 87 height 6
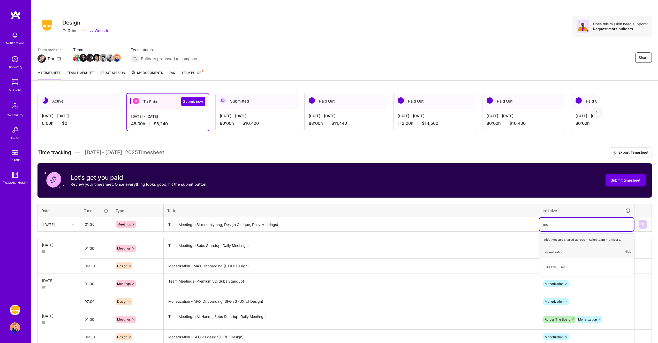
type input "mon"
type input "acr"
click at [644, 226] on img at bounding box center [643, 225] width 4 height 4
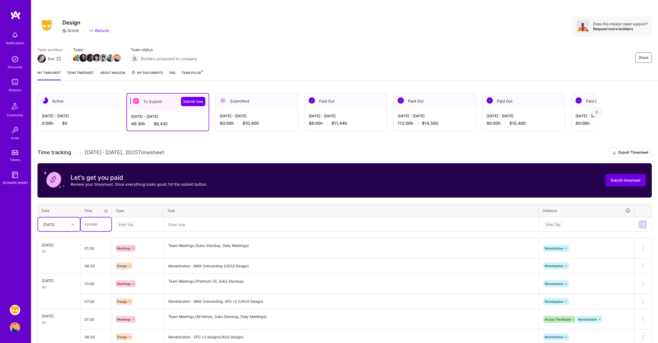
click at [90, 225] on input "text" at bounding box center [96, 225] width 31 height 14
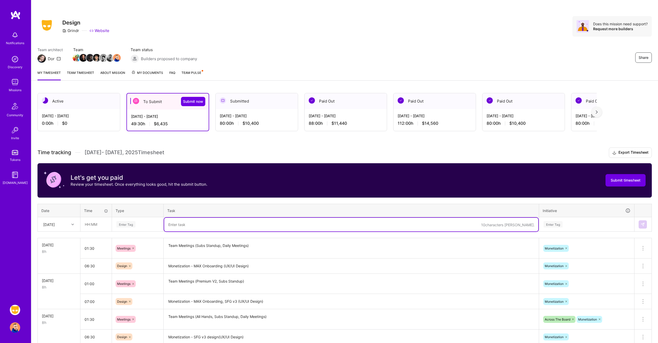
click at [184, 225] on textarea at bounding box center [351, 225] width 374 height 14
paste textarea "Team Meetings (Subs Standup, Daily Meetings)"
type textarea "Team Meetings (Subs Standup, Daily Meetings)"
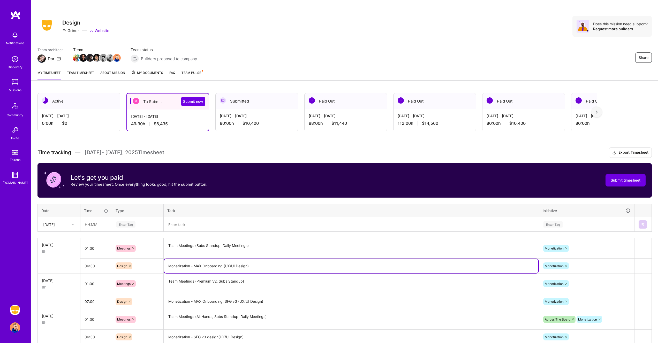
drag, startPoint x: 252, startPoint y: 266, endPoint x: 152, endPoint y: 267, distance: 100.9
click at [152, 267] on tr "06:30 Design Monetization - MAX Onboarding (UX/UI Design) Monetization Delete r…" at bounding box center [345, 266] width 614 height 15
click at [206, 227] on textarea at bounding box center [351, 225] width 374 height 14
paste textarea "Monetization - MAX Onboarding (UX/UI Design)"
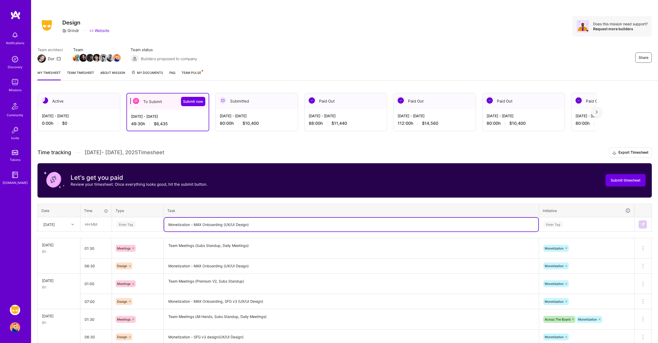
type textarea "Monetization - MAX Onboarding (UX/UI Design)"
click at [97, 226] on input "text" at bounding box center [96, 225] width 31 height 14
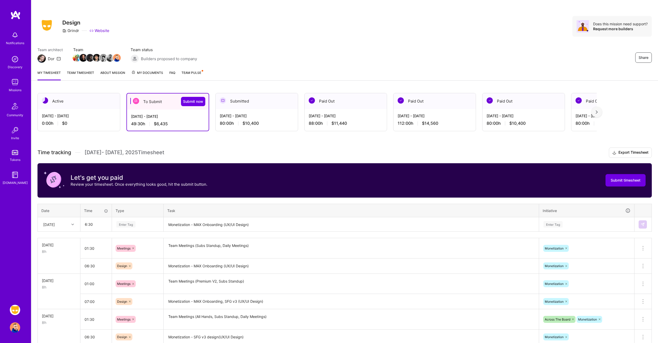
type input "06:30"
type input "de"
click at [555, 220] on div "Enter Tag" at bounding box center [586, 224] width 95 height 13
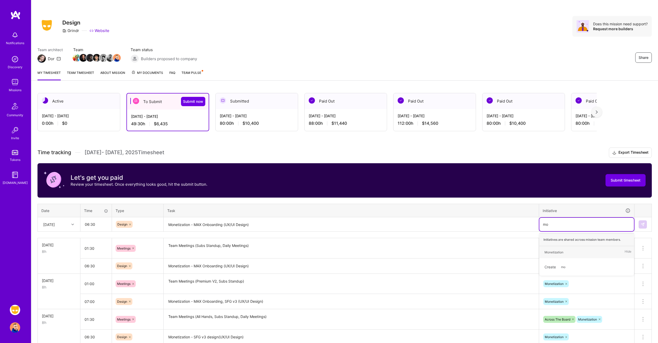
type input "mon"
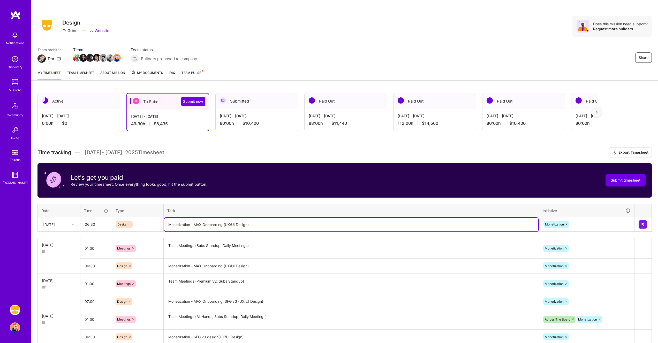
click at [223, 224] on textarea "Monetization - MAX Onboarding (UX/UI Design)" at bounding box center [351, 225] width 374 height 14
click at [260, 224] on textarea "Monetization - MAX Onboarding (UX/UI Design)" at bounding box center [351, 225] width 374 height 14
click at [249, 226] on textarea "Monetization - MAX Onboarding (UX/UI Design)" at bounding box center [351, 225] width 374 height 14
type textarea "Monetization - MAX Onboarding (UX/UI Design, Polishing)"
click at [642, 224] on img at bounding box center [643, 225] width 4 height 4
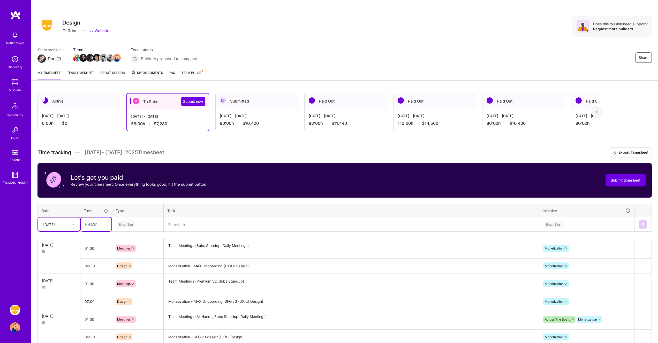
click at [96, 225] on input "text" at bounding box center [96, 225] width 31 height 14
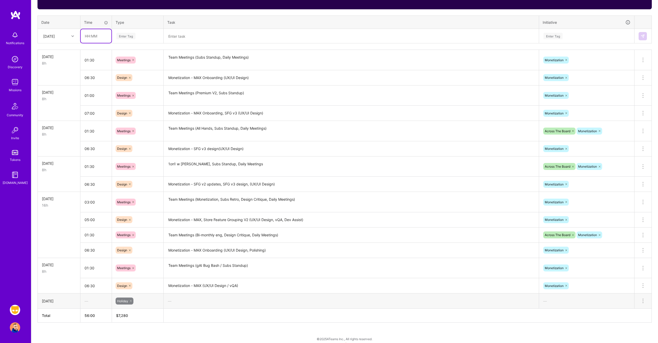
scroll to position [195, 0]
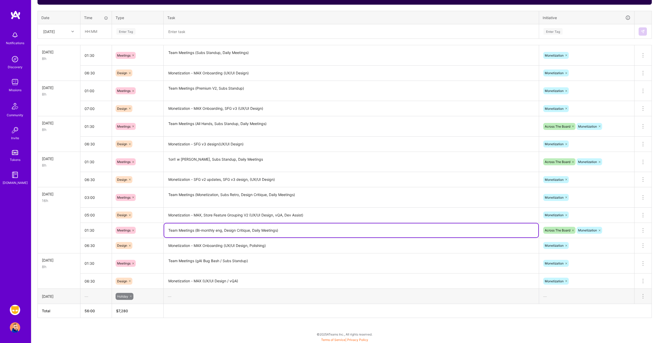
drag, startPoint x: 294, startPoint y: 234, endPoint x: 167, endPoint y: 229, distance: 127.1
click at [167, 229] on textarea "Team Meetings (Bi-monthly eng, Design Critique, Daily Meetings)" at bounding box center [351, 231] width 374 height 14
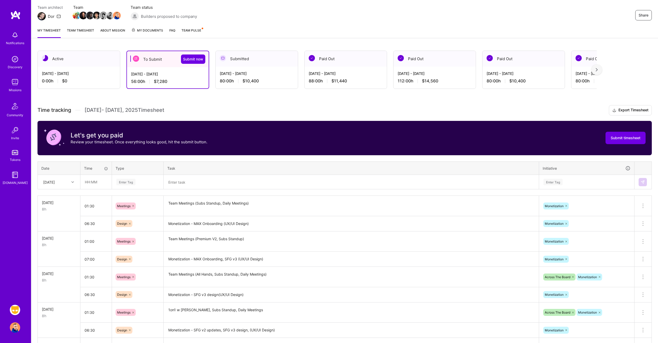
scroll to position [0, 0]
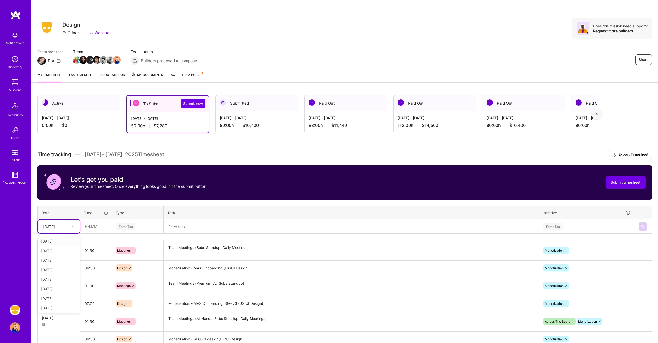
click at [55, 228] on div "[DATE]" at bounding box center [49, 226] width 12 height 5
click at [58, 266] on div "[DATE]" at bounding box center [59, 265] width 42 height 10
click at [190, 230] on textarea at bounding box center [351, 227] width 374 height 14
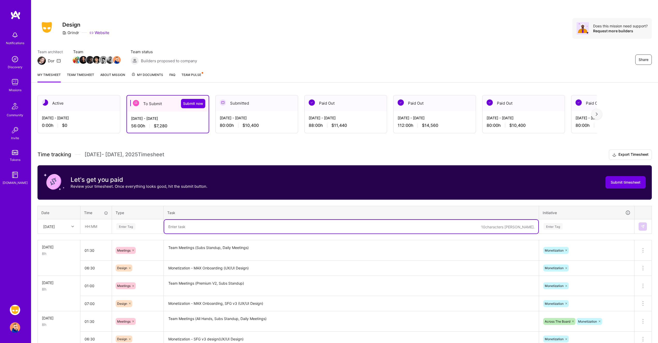
paste textarea "Team Meetings (Bi-monthly eng, Design Critique, Daily Meetings)"
type textarea "Team Meetings (Bi-monthly eng, Design Critique, Daily Meetings)"
click at [134, 226] on div "Enter Tag" at bounding box center [125, 227] width 19 height 8
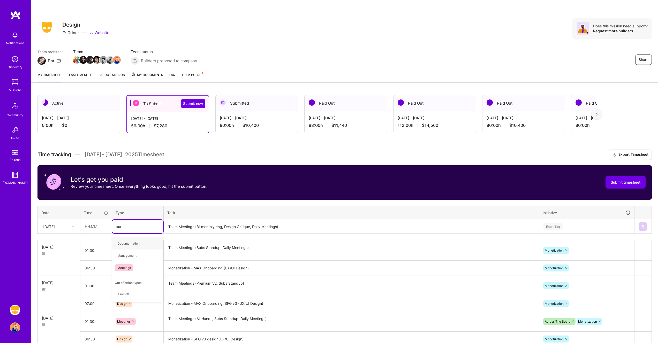
type input "mee"
click at [91, 226] on input "text" at bounding box center [96, 227] width 31 height 14
type input "01:30"
click at [549, 226] on div "Enter Tag" at bounding box center [553, 227] width 19 height 8
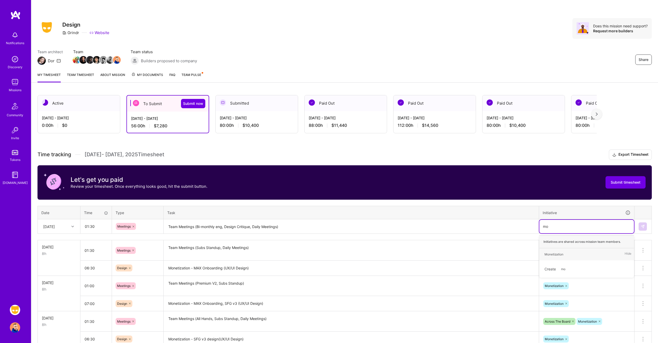
type input "mon"
click at [643, 228] on img at bounding box center [643, 227] width 4 height 4
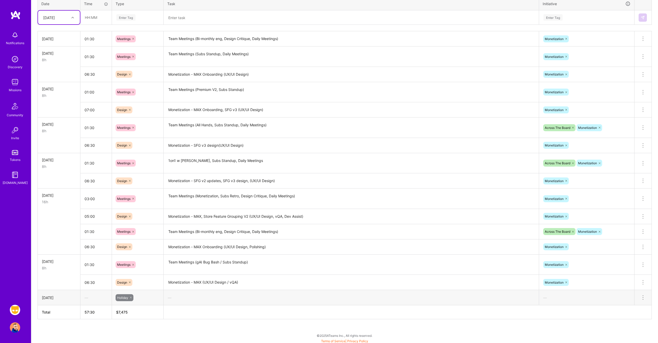
scroll to position [211, 0]
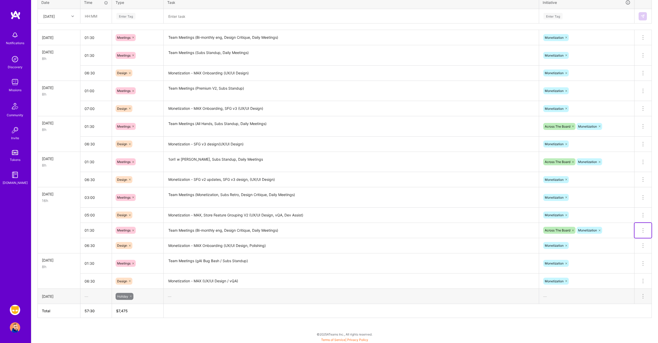
click at [644, 230] on icon at bounding box center [643, 231] width 6 height 6
click at [634, 239] on button "Delete row" at bounding box center [630, 239] width 27 height 13
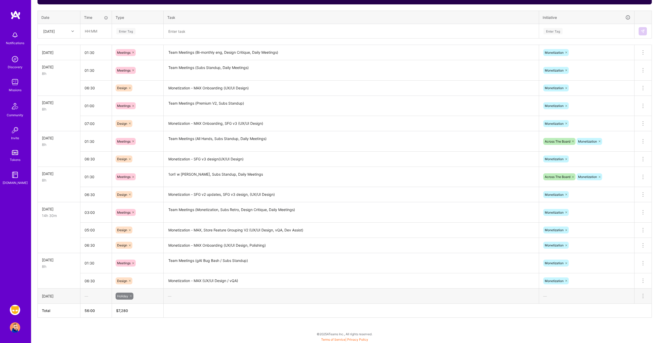
scroll to position [195, 0]
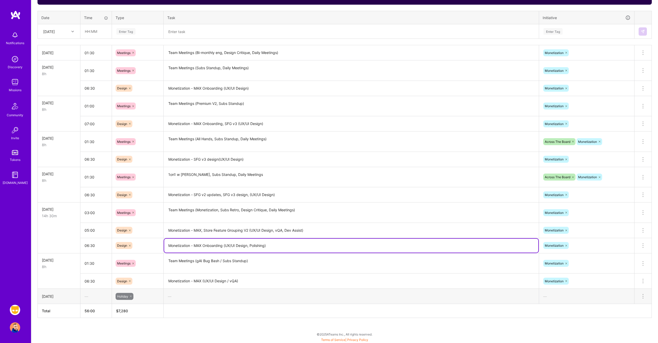
drag, startPoint x: 246, startPoint y: 246, endPoint x: 162, endPoint y: 244, distance: 84.3
click at [162, 244] on tr "06:30 Design Monetization - MAX Onboarding (UX/UI Design, Polishing) Monetizati…" at bounding box center [345, 245] width 614 height 15
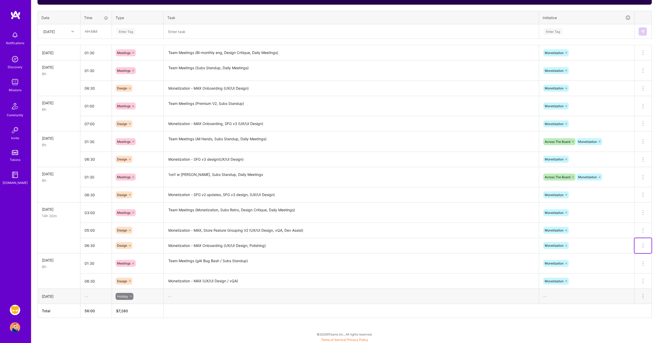
click at [643, 244] on icon at bounding box center [643, 246] width 6 height 6
click at [630, 254] on button "Delete row" at bounding box center [630, 255] width 27 height 13
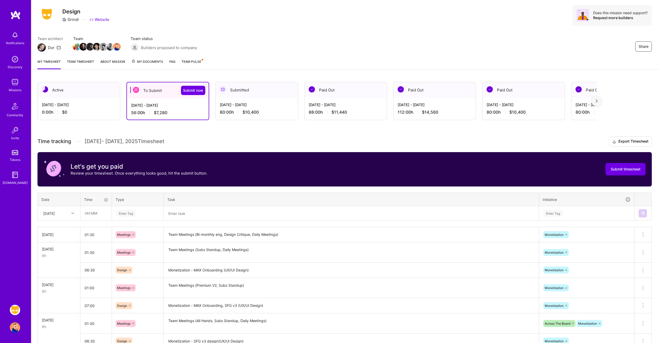
scroll to position [0, 0]
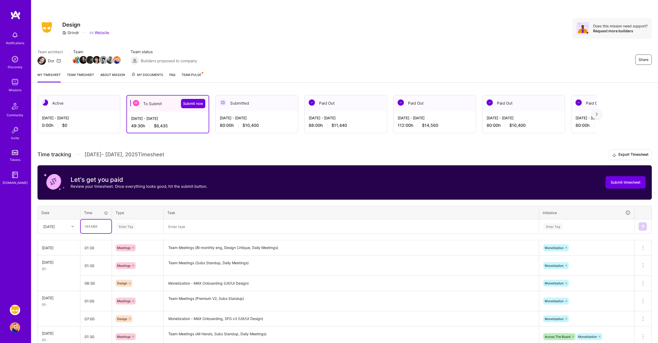
click at [95, 227] on input "text" at bounding box center [96, 227] width 31 height 14
type input "06:30"
type input "de"
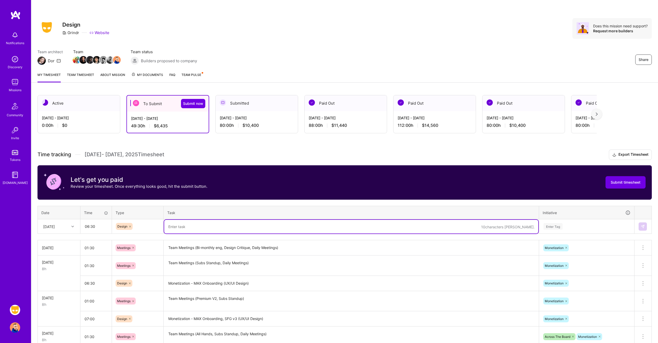
paste textarea "Monetization - MAX Onboarding (UX/UI Design, Polishing)"
type textarea "Monetization - MAX Onboarding (UX/UI Design, Polishing)"
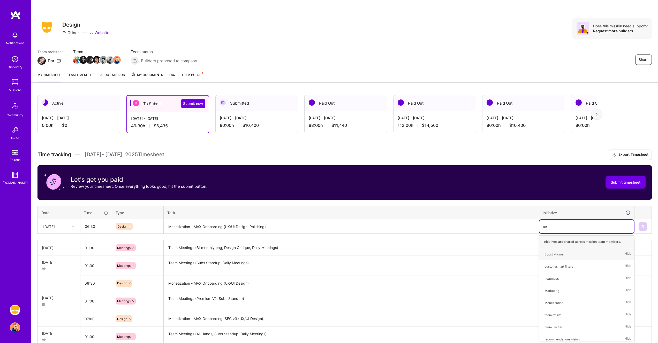
type input "mon"
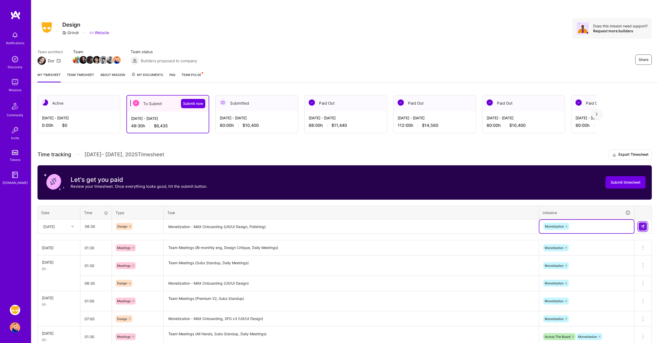
click at [642, 227] on img at bounding box center [643, 227] width 4 height 4
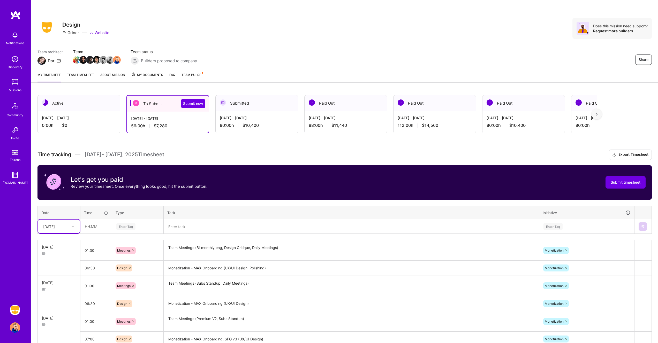
click at [74, 224] on div at bounding box center [73, 226] width 8 height 7
click at [58, 271] on div "[DATE]" at bounding box center [59, 269] width 42 height 10
type input "01:30"
type input "mee"
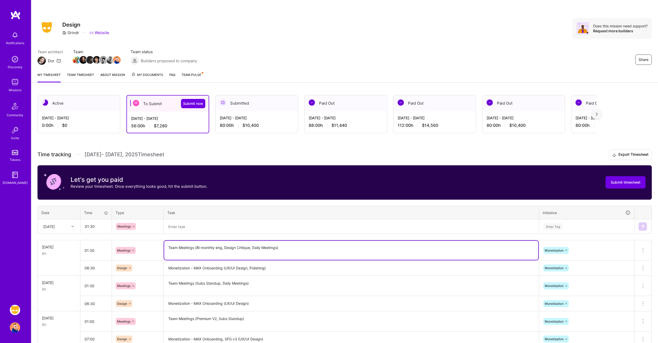
drag, startPoint x: 168, startPoint y: 247, endPoint x: 194, endPoint y: 247, distance: 26.6
click at [194, 247] on textarea "Team Meetings (Bi-monthly eng, Design Critique, Daily Meetings)" at bounding box center [351, 250] width 374 height 19
click at [186, 229] on textarea at bounding box center [351, 227] width 374 height 14
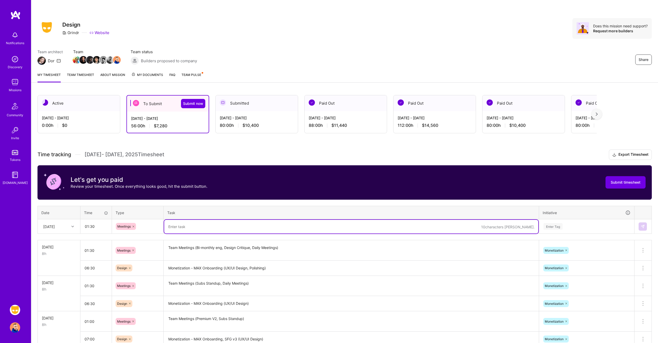
paste textarea "Team Meetings"
type textarea "Team Meetings (Subs standup, Team meetings)"
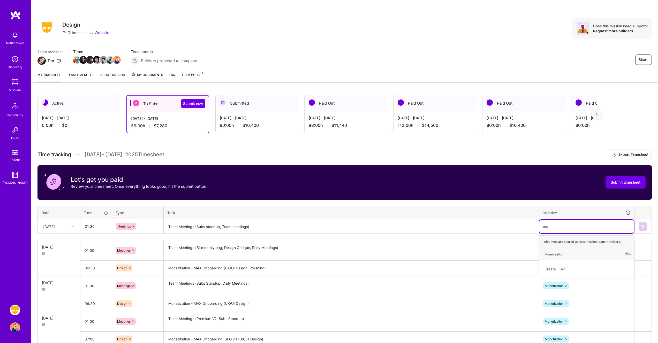
type input "mon"
click at [640, 226] on button at bounding box center [643, 227] width 8 height 8
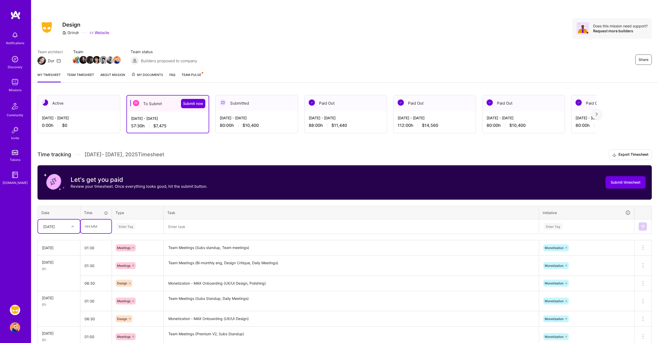
click at [98, 225] on input "text" at bounding box center [96, 227] width 31 height 14
type input "06:30"
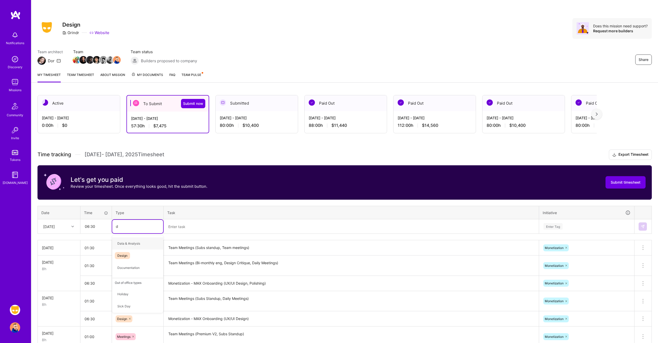
type input "de"
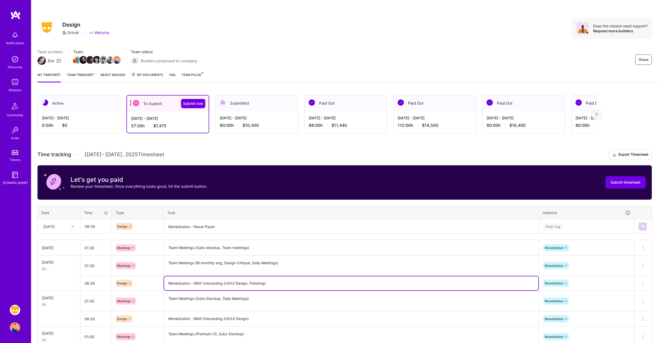
drag, startPoint x: 249, startPoint y: 284, endPoint x: 224, endPoint y: 284, distance: 24.1
click at [224, 284] on textarea "Monetization - MAX Onboarding (UX/UI Design, Polishing)" at bounding box center [351, 284] width 374 height 14
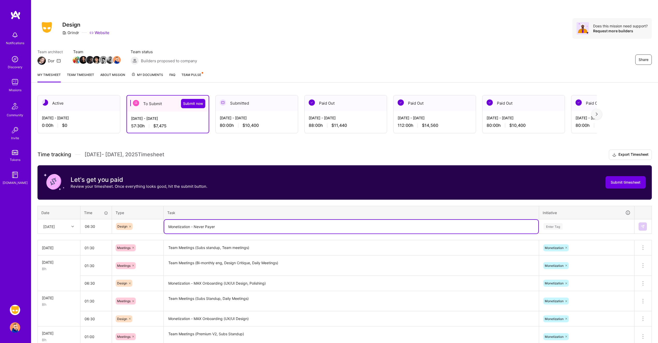
click at [223, 226] on textarea "Monetization - Never Payer" at bounding box center [351, 227] width 374 height 14
paste textarea "(UX/UI Design"
type textarea "Monetization - Never Payer (UX/UI Design)"
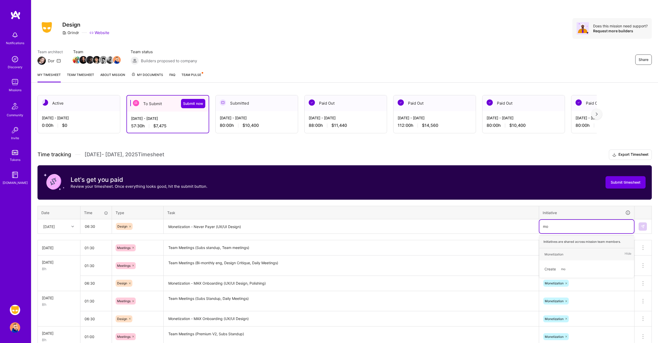
type input "mon"
click at [646, 226] on button at bounding box center [643, 227] width 8 height 8
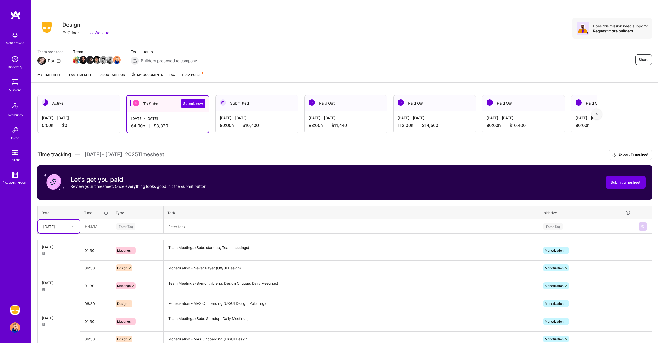
click at [64, 227] on div "[DATE]" at bounding box center [55, 226] width 29 height 9
click at [57, 278] on div "[DATE]" at bounding box center [59, 279] width 42 height 10
click at [95, 225] on input "text" at bounding box center [96, 227] width 31 height 14
type input "02:00"
type input "mee"
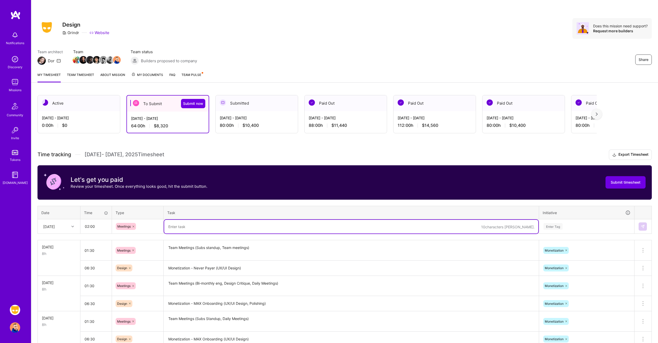
type textarea "S"
type textarea "Team Meetings (Subs standup, 1on1 w [PERSON_NAME], iOS Real Purchases testing)"
click at [560, 230] on div "Enter Tag" at bounding box center [586, 226] width 95 height 13
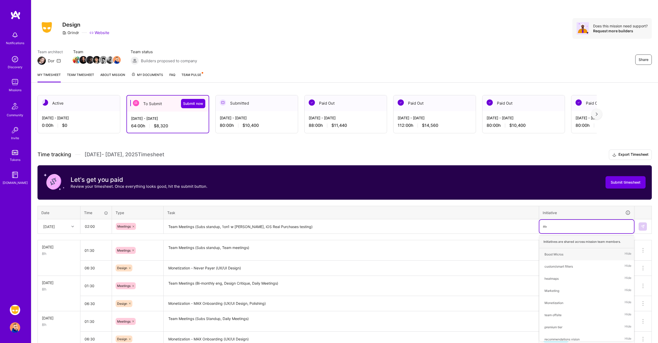
type input "mon"
type input "acr"
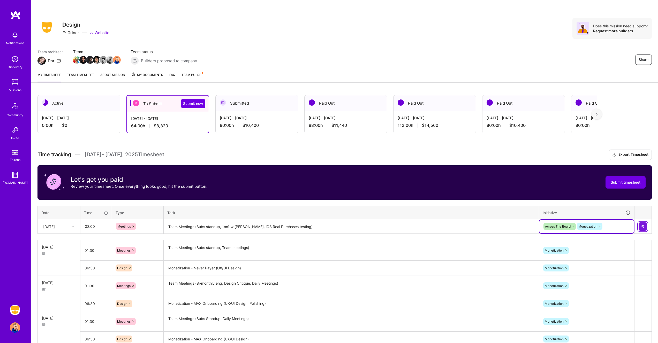
click at [644, 226] on img at bounding box center [643, 227] width 4 height 4
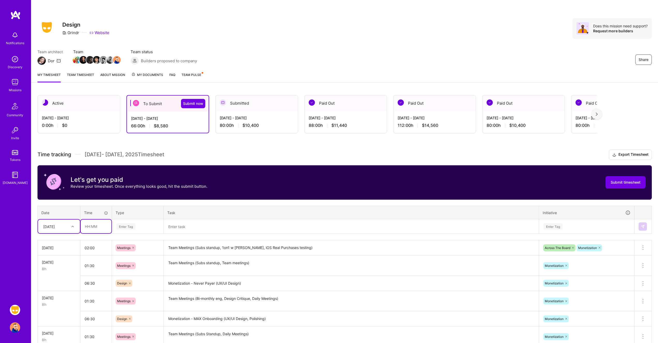
click at [91, 226] on input "text" at bounding box center [96, 227] width 31 height 14
type input "06:00"
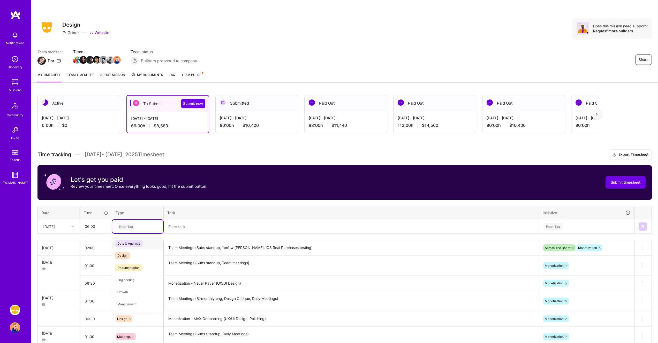
type input "d"
click at [123, 256] on span "Design" at bounding box center [122, 255] width 15 height 7
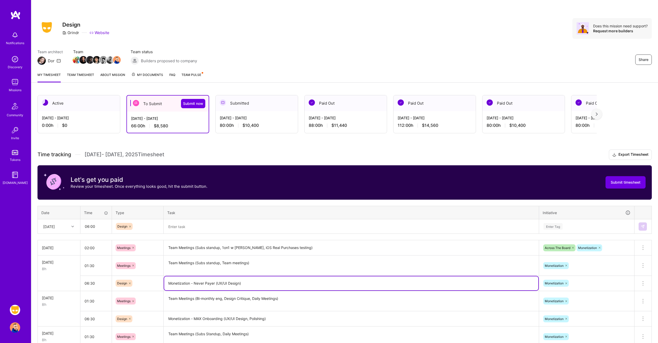
drag, startPoint x: 254, startPoint y: 286, endPoint x: 163, endPoint y: 282, distance: 91.4
click at [163, 282] on tr "06:30 Design Monetization - Never Payer (UX/UI Design) Monetization Delete row" at bounding box center [345, 283] width 614 height 15
click at [177, 230] on textarea at bounding box center [351, 227] width 374 height 14
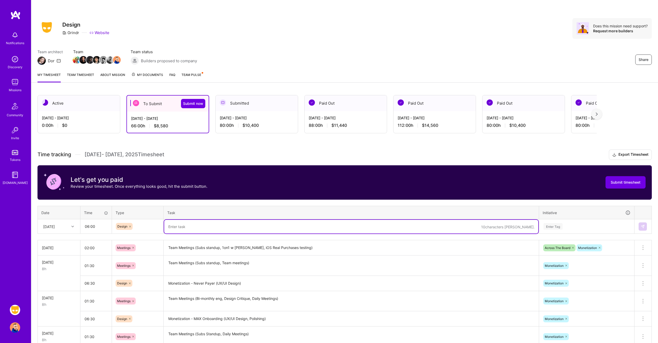
paste textarea "Monetization - Never Payer (UX/UI Design)"
click at [267, 227] on textarea "Monetization - Never Payer (UX/UI Design)" at bounding box center [351, 227] width 374 height 14
click at [214, 228] on textarea "Monetization - Never Payer (UX/UI Design)" at bounding box center [351, 227] width 374 height 14
type textarea "Monetization - Never Payer, SFG v3 updates (UX/UI Design)"
click at [568, 224] on div "Enter Tag" at bounding box center [586, 226] width 87 height 6
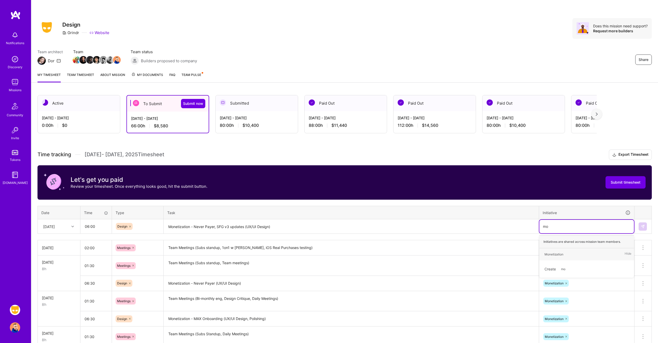
type input "mon"
click at [269, 227] on textarea "Monetization - Never Payer, SFG v3 updates (UX/UI Design)" at bounding box center [351, 227] width 374 height 14
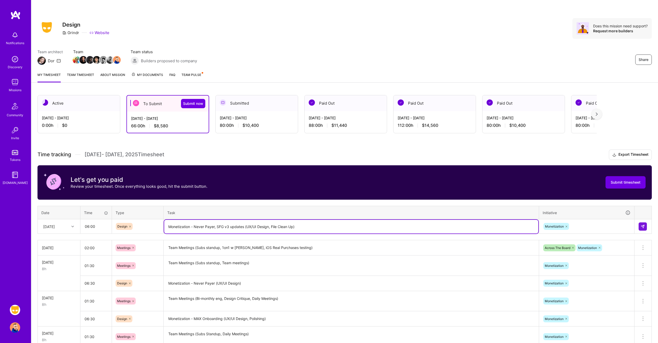
click at [277, 226] on textarea "Monetization - Never Payer, SFG v3 updates (UX/UI Design, File Clean Up)" at bounding box center [351, 227] width 374 height 14
type textarea "Monetization - Never Payer, SFG v3 updates (UX/UI Design, File/Component Clean …"
click at [643, 227] on img at bounding box center [643, 227] width 4 height 4
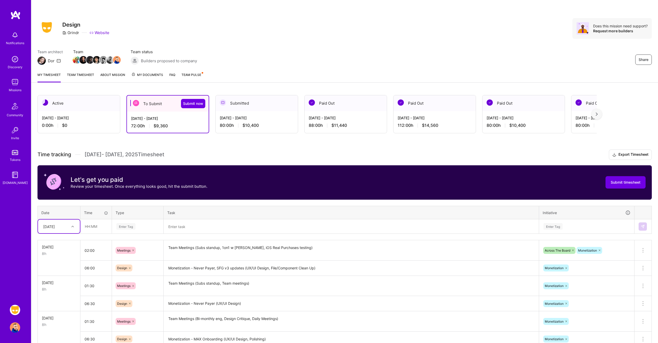
click at [72, 227] on icon at bounding box center [72, 227] width 3 height 3
click at [58, 304] on div "[DATE]" at bounding box center [59, 308] width 42 height 10
click at [96, 226] on input "text" at bounding box center [96, 227] width 31 height 14
type input "02:00"
type input "mee"
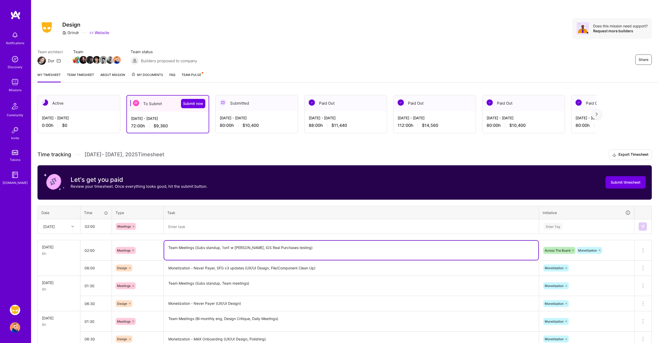
drag, startPoint x: 272, startPoint y: 248, endPoint x: 153, endPoint y: 246, distance: 119.0
click at [153, 246] on tr "[DATE] 8h 02:00 Meetings Team Meetings (Subs standup, 1on1 w [PERSON_NAME], iOS…" at bounding box center [345, 251] width 614 height 20
click at [186, 224] on textarea at bounding box center [351, 227] width 374 height 14
paste textarea "Team Meetings (Subs standup, 1on1 w [PERSON_NAME], iOS Real Purchases testing)"
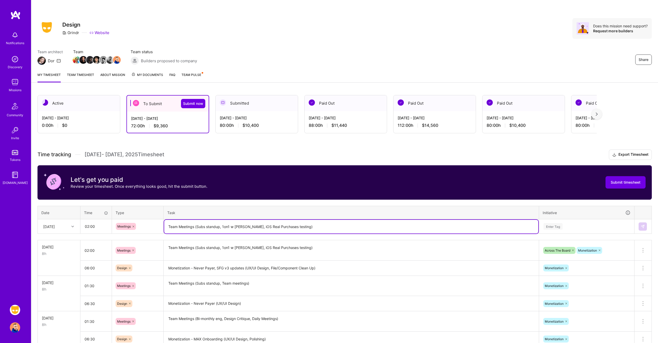
drag, startPoint x: 249, startPoint y: 227, endPoint x: 243, endPoint y: 227, distance: 5.7
click at [243, 227] on textarea "Team Meetings (Subs standup, 1on1 w [PERSON_NAME], iOS Real Purchases testing)" at bounding box center [351, 227] width 374 height 14
type textarea "Team Meetings (Subs standup, 1on1 w [PERSON_NAME], MAX Android Real Purchases t…"
click at [244, 247] on textarea "Team Meetings (Subs standup, 1on1 w [PERSON_NAME], iOS Real Purchases testing)" at bounding box center [351, 251] width 374 height 20
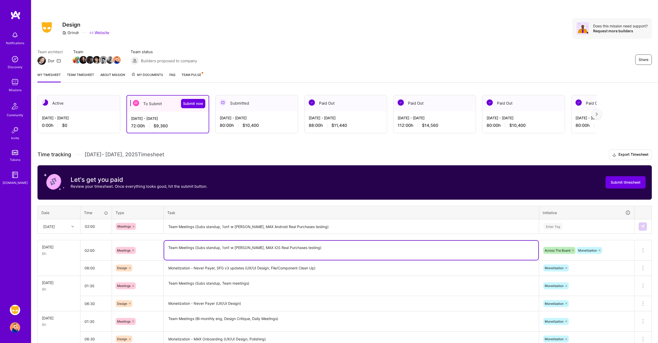
type textarea "Team Meetings (Subs standup, 1on1 w [PERSON_NAME], MAX iOS Real Purchases testi…"
click at [312, 228] on textarea "Team Meetings (Subs standup, 1on1 w [PERSON_NAME], MAX Android Real Purchases t…" at bounding box center [351, 227] width 374 height 14
click at [325, 250] on textarea "Team Meetings (Subs standup, 1on1 w [PERSON_NAME], MAX iOS Real Purchases testi…" at bounding box center [351, 250] width 374 height 19
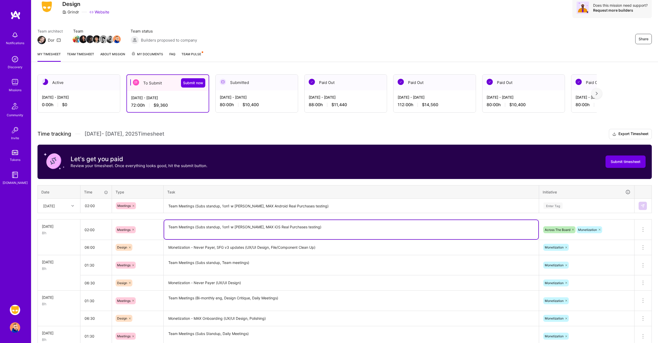
scroll to position [23, 0]
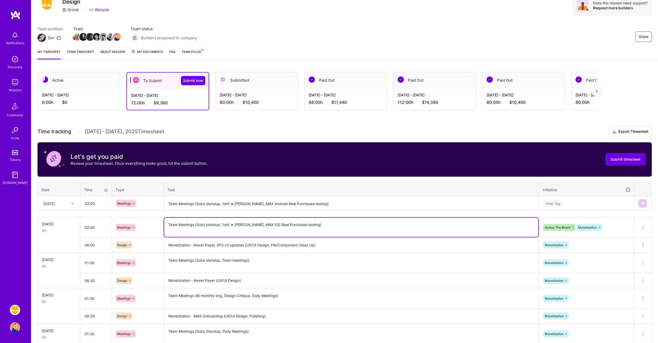
click at [215, 280] on textarea "Monetization - Never Payer (UX/UI Design)" at bounding box center [351, 281] width 374 height 14
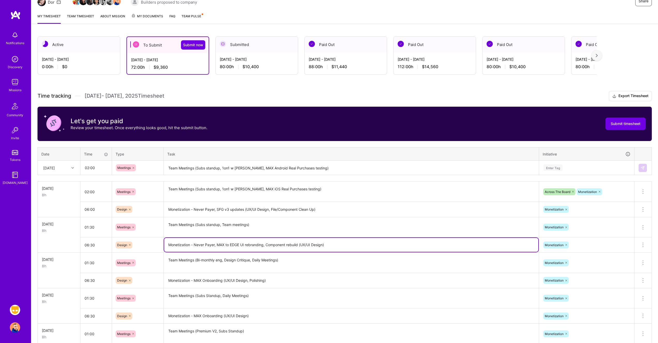
scroll to position [60, 0]
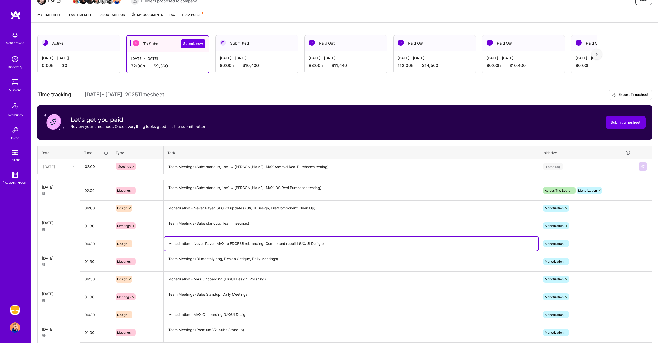
type textarea "Monetization - Never Payer, MAX to EDGE UI rebranding, Component rebuild (UX/UI…"
click at [212, 280] on textarea "Monetization - MAX Onboarding (UX/UI Design, Polishing)" at bounding box center [351, 280] width 374 height 14
drag, startPoint x: 217, startPoint y: 244, endPoint x: 265, endPoint y: 242, distance: 47.4
click at [265, 242] on textarea "Monetization - Never Payer, MAX to EDGE UI rebranding, Component rebuild (UX/UI…" at bounding box center [351, 244] width 374 height 14
drag, startPoint x: 215, startPoint y: 244, endPoint x: 264, endPoint y: 242, distance: 48.9
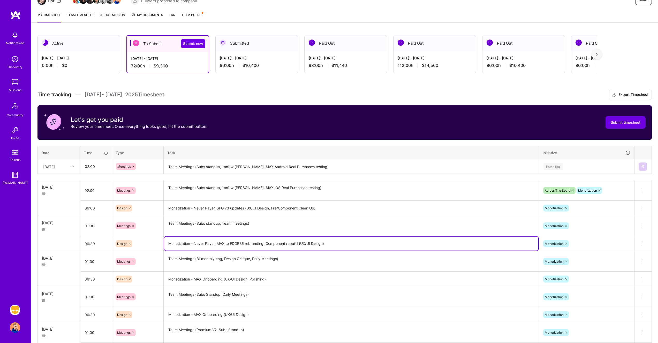
click at [264, 242] on textarea "Monetization - Never Payer, MAX to EDGE UI rebranding, Component rebuild (UX/UI…" at bounding box center [351, 244] width 374 height 14
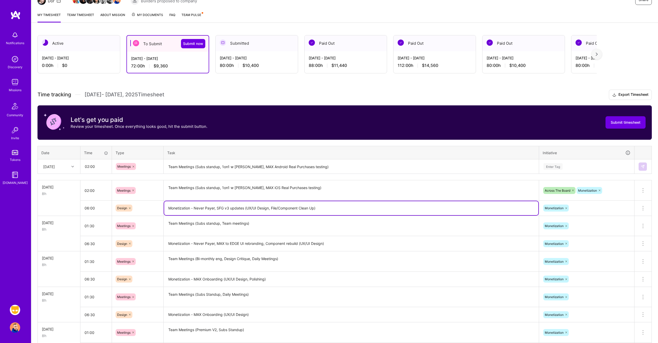
click at [244, 208] on textarea "Monetization - Never Payer, SFG v3 updates (UX/UI Design, File/Component Clean …" at bounding box center [351, 208] width 374 height 14
paste textarea ", MAX to EDGE UI rebranding"
type textarea "Monetization - Never Payer, SFG v3 updates, MAX to EDGE UI rebranding (UX/UI De…"
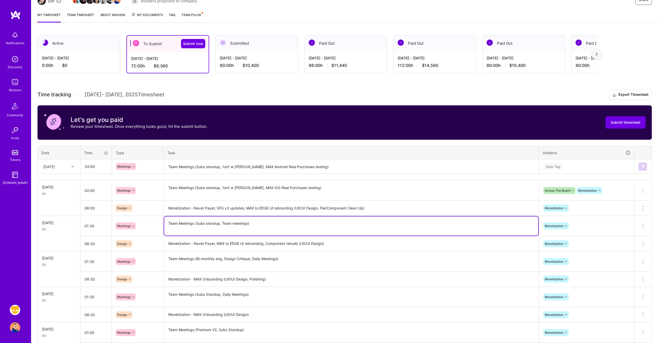
click at [348, 228] on textarea "Team Meetings (Subs standup, Team meetings)" at bounding box center [351, 226] width 374 height 19
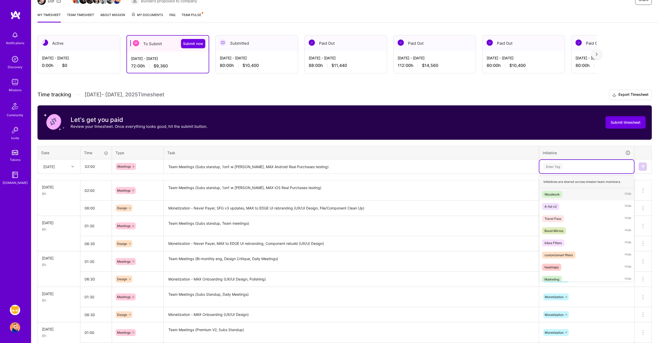
click at [564, 166] on div "Enter Tag" at bounding box center [586, 166] width 87 height 6
type input "mon"
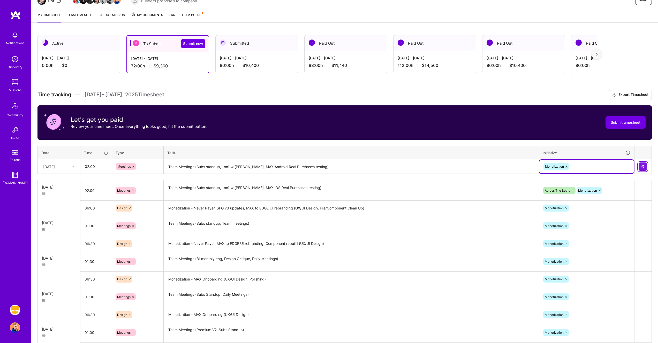
click at [643, 169] on button at bounding box center [643, 167] width 8 height 8
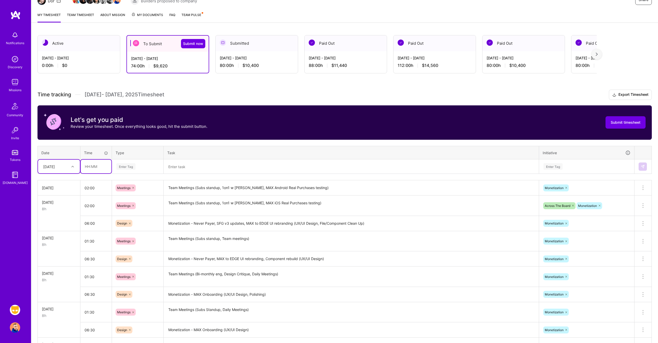
click at [86, 167] on input "text" at bounding box center [96, 167] width 31 height 14
type input "06:00"
type input "de"
click at [127, 183] on span "Design" at bounding box center [122, 183] width 15 height 7
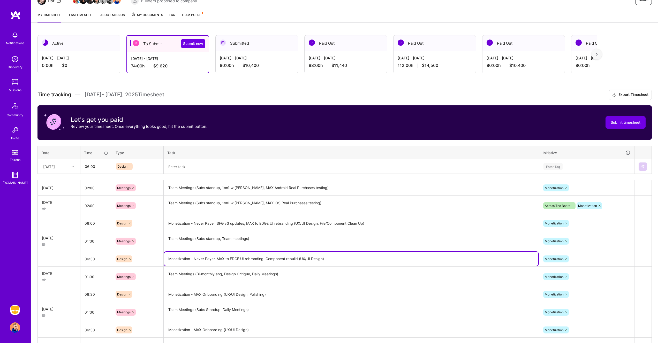
drag, startPoint x: 215, startPoint y: 259, endPoint x: 156, endPoint y: 258, distance: 58.7
click at [156, 258] on tr "06:30 Design Monetization - Never Payer, MAX to EDGE UI rebranding, Component r…" at bounding box center [345, 259] width 614 height 15
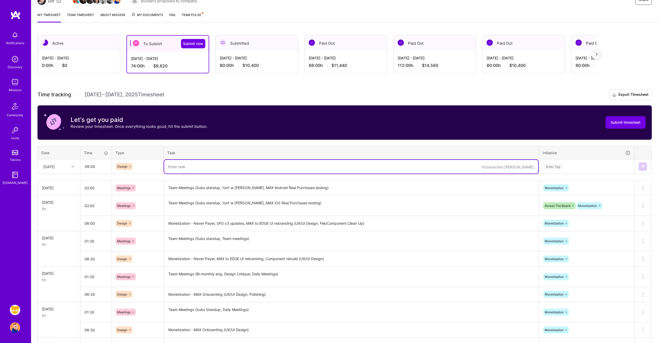
click at [206, 168] on textarea at bounding box center [351, 167] width 374 height 14
paste textarea "Monetization - Never Payer"
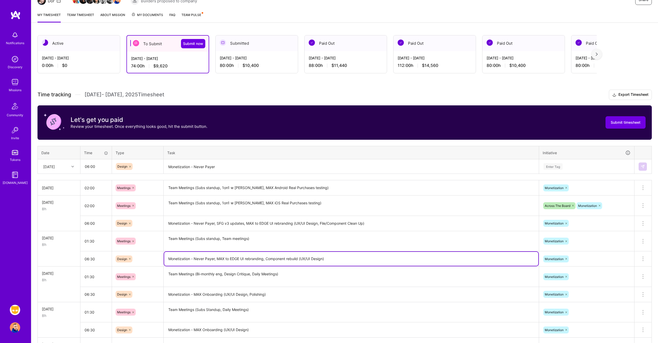
drag, startPoint x: 327, startPoint y: 259, endPoint x: 300, endPoint y: 259, distance: 26.6
click at [300, 259] on textarea "Monetization - Never Payer, MAX to EDGE UI rebranding, Component rebuild (UX/UI…" at bounding box center [351, 259] width 374 height 14
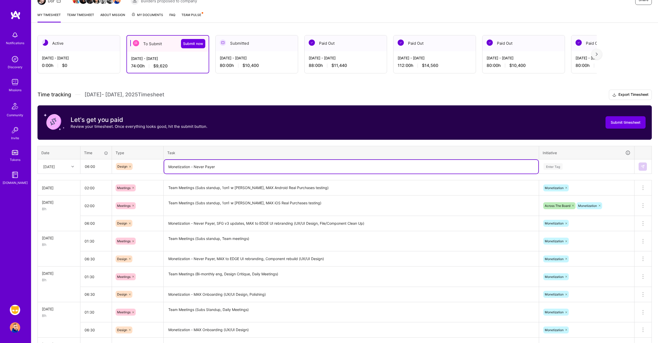
click at [228, 164] on textarea "Monetization - Never Payer" at bounding box center [351, 167] width 374 height 14
paste textarea "(UX/UI Design)"
click at [214, 166] on textarea "Monetization - Never Payer (UX/UI Design)" at bounding box center [351, 167] width 374 height 14
click at [215, 166] on textarea "Monetization - Never Payer (UX/UI Design)" at bounding box center [351, 167] width 374 height 14
click at [240, 166] on textarea "Monetization - Never Payer (UX/UI Design)" at bounding box center [351, 167] width 374 height 14
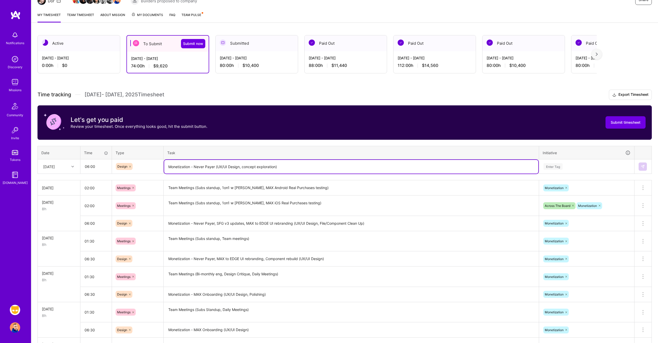
type textarea "Monetization - Never Payer (UX/UI Design, concept exploration)"
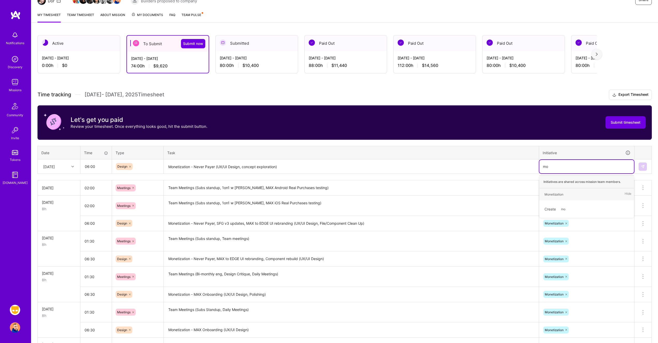
type input "mon"
click at [644, 167] on img at bounding box center [643, 167] width 4 height 4
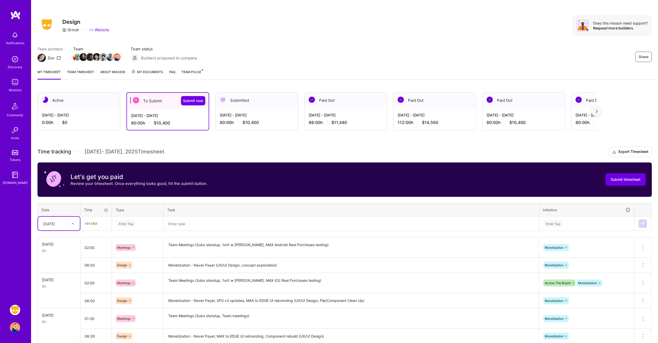
scroll to position [0, 0]
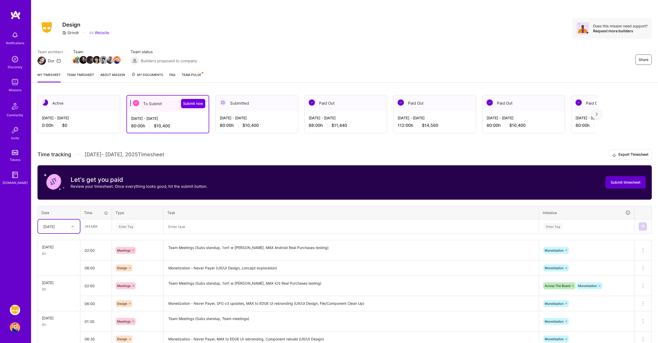
click at [626, 184] on span "Submit timesheet" at bounding box center [626, 182] width 30 height 5
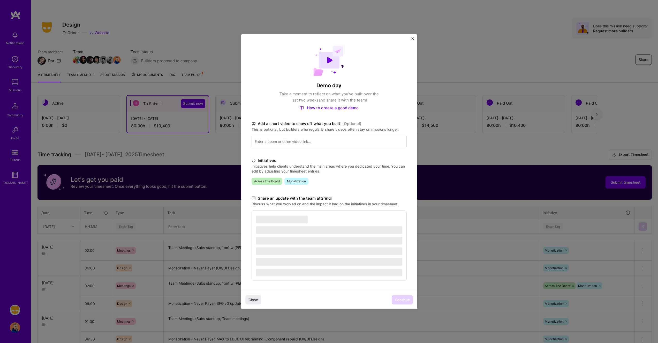
click at [322, 187] on div "Demo day Take a moment to reflect on what you've built over the last two weeks …" at bounding box center [329, 162] width 176 height 257
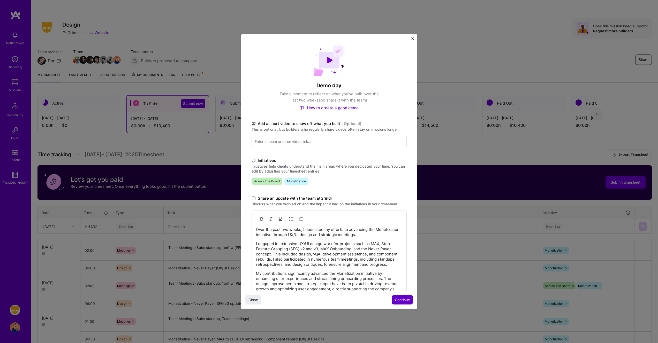
click at [404, 300] on span "Continue" at bounding box center [402, 300] width 15 height 5
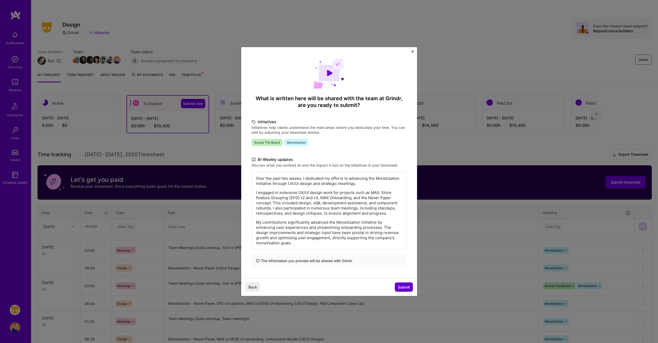
click at [402, 288] on span "Submit" at bounding box center [404, 287] width 12 height 5
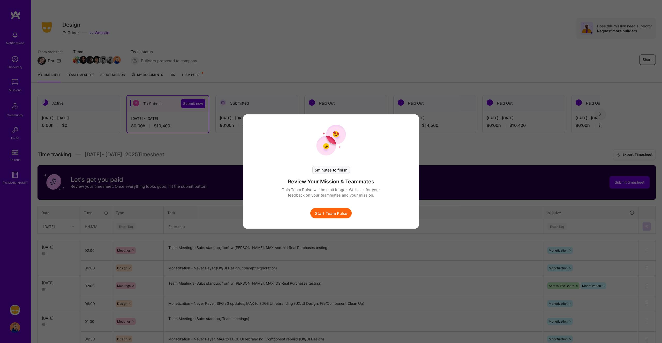
click at [332, 211] on button "Start Team Pulse" at bounding box center [330, 213] width 41 height 10
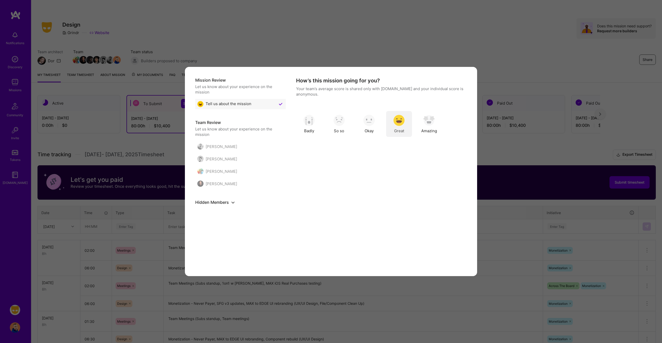
click at [401, 124] on img "modal" at bounding box center [398, 120] width 11 height 11
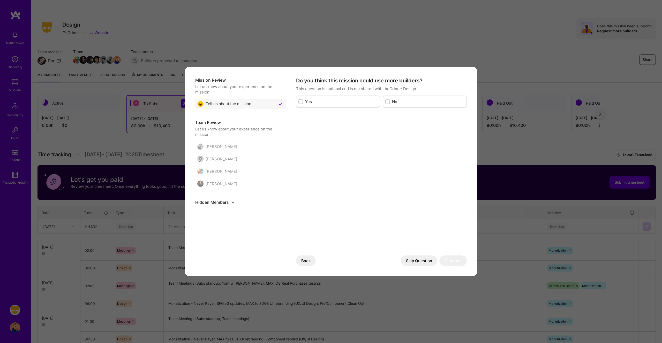
click at [388, 102] on input "modal" at bounding box center [388, 102] width 4 height 4
checkbox input "true"
click at [424, 259] on button "Skip Question" at bounding box center [419, 261] width 36 height 10
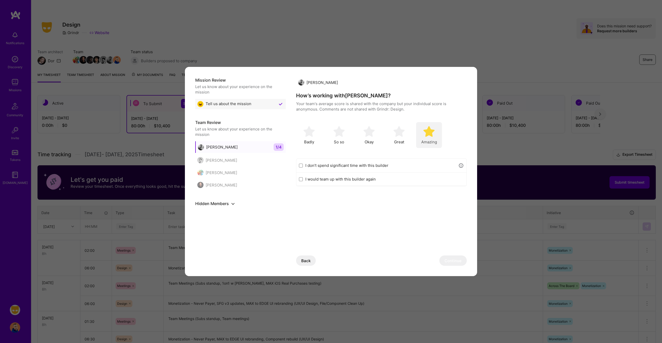
click at [425, 135] on img "modal" at bounding box center [428, 131] width 11 height 11
click at [349, 165] on label "I don’t spend significant time with this builder" at bounding box center [380, 165] width 150 height 5
click at [303, 165] on input "I don’t spend significant time with this builder" at bounding box center [301, 166] width 4 height 4
click at [449, 262] on button "Continue" at bounding box center [452, 261] width 27 height 10
click at [426, 133] on img "modal" at bounding box center [428, 131] width 11 height 11
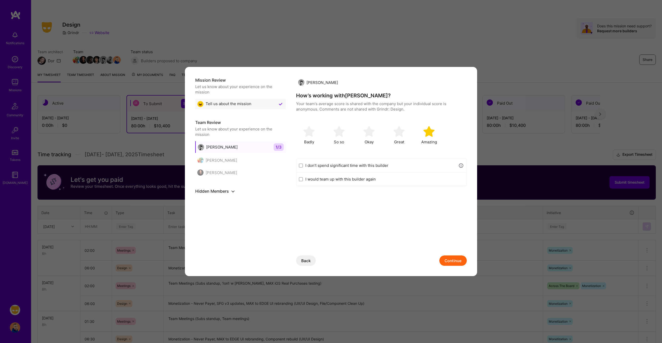
click at [451, 260] on button "Continue" at bounding box center [452, 261] width 27 height 10
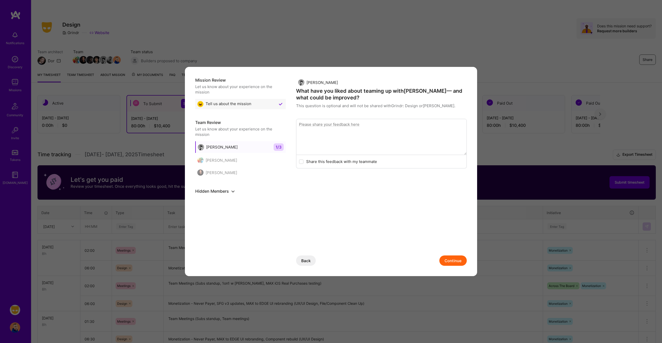
click at [452, 261] on button "Continue" at bounding box center [452, 261] width 27 height 10
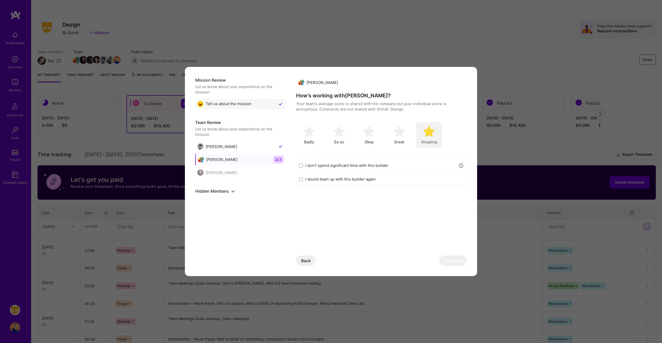
click at [436, 134] on div "Amazing" at bounding box center [429, 135] width 26 height 26
click at [451, 261] on button "Continue" at bounding box center [452, 261] width 27 height 10
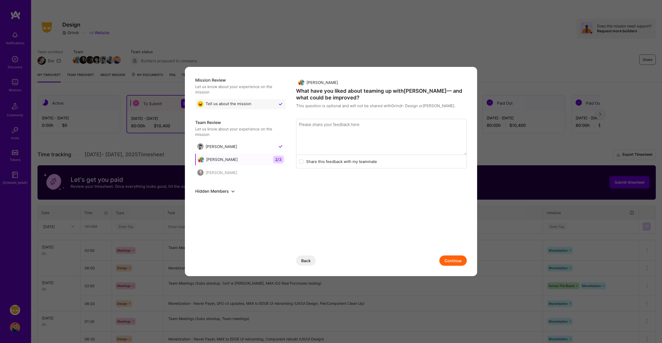
click at [451, 261] on button "Continue" at bounding box center [452, 261] width 27 height 10
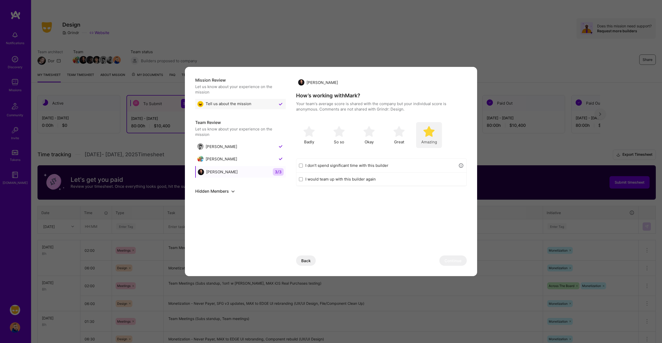
click at [423, 130] on div "Amazing" at bounding box center [429, 135] width 26 height 26
click at [450, 261] on button "Continue" at bounding box center [452, 261] width 27 height 10
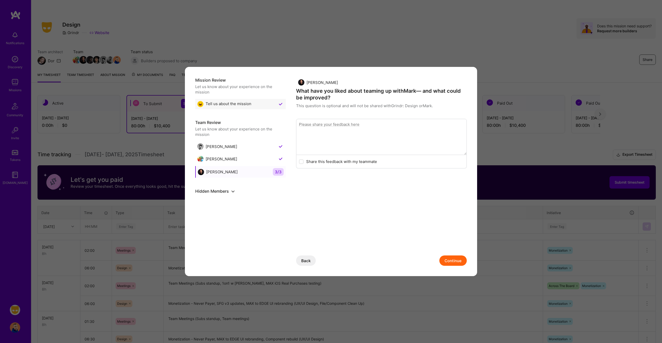
click at [450, 261] on button "Continue" at bounding box center [452, 261] width 27 height 10
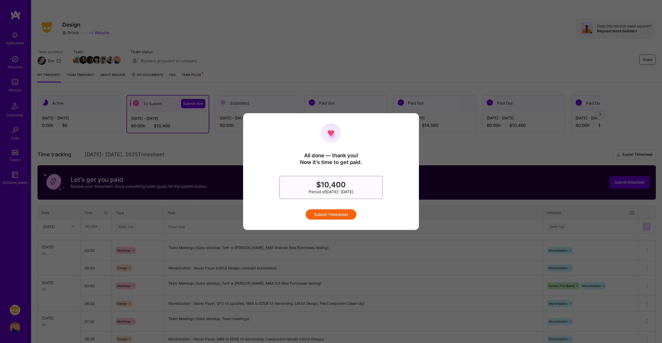
click at [326, 213] on button "Submit Timesheet" at bounding box center [331, 214] width 51 height 10
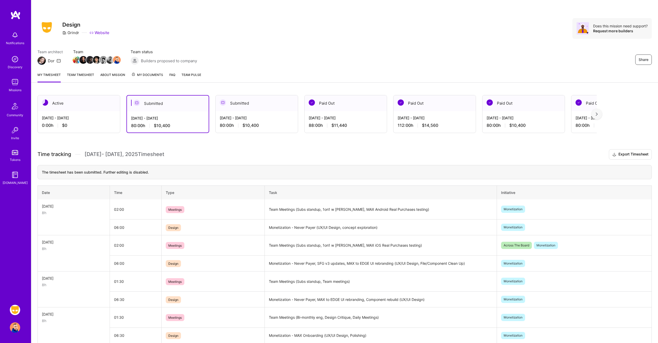
click at [267, 114] on div "[DATE] - [DATE] 80:00 h $10,400" at bounding box center [257, 121] width 82 height 21
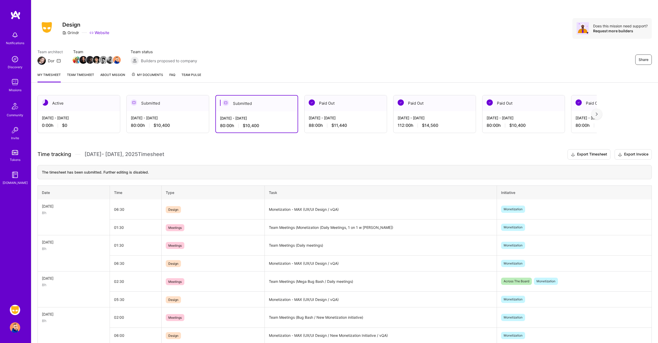
click at [494, 50] on div "Team architect Dor Team Team status Builders proposed to company Share" at bounding box center [344, 57] width 614 height 16
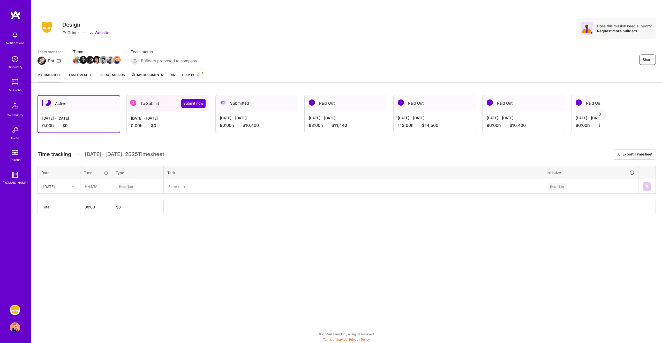
click at [262, 121] on div "[DATE] - [DATE] 80:00 h $10,400" at bounding box center [257, 121] width 82 height 21
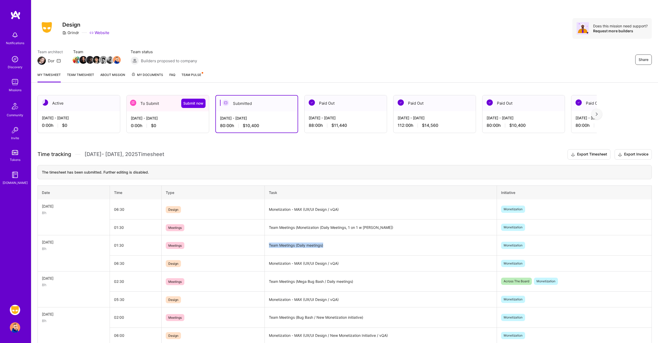
drag, startPoint x: 338, startPoint y: 246, endPoint x: 269, endPoint y: 244, distance: 69.1
click at [269, 244] on td "Team Meetings (Daily meetings)" at bounding box center [381, 246] width 232 height 20
copy td "Team Meetings (Daily meetings)"
drag, startPoint x: 358, startPoint y: 282, endPoint x: 246, endPoint y: 280, distance: 111.8
click at [246, 280] on tr "Wed, Aug 27 8h 02:30 Meetings Team Meetings (Mega Bug Bash / Daily meetings) Ac…" at bounding box center [345, 282] width 614 height 20
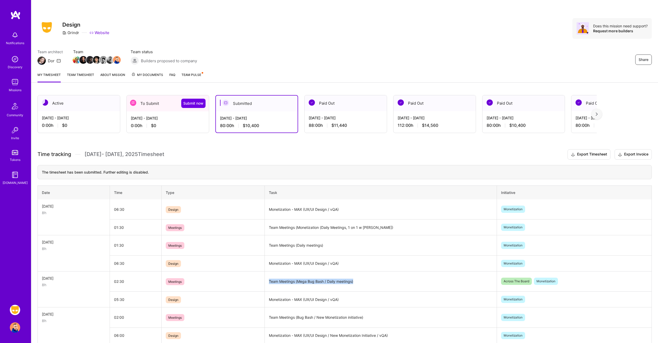
copy tr "Team Meetings (Mega Bug Bash / Daily meetings)"
drag, startPoint x: 343, startPoint y: 209, endPoint x: 270, endPoint y: 210, distance: 72.9
click at [270, 210] on td "Monetization - MAX (UX/UI Design / vQA)" at bounding box center [381, 210] width 232 height 20
copy td "Monetization - MAX (UX/UI Design / vQA)"
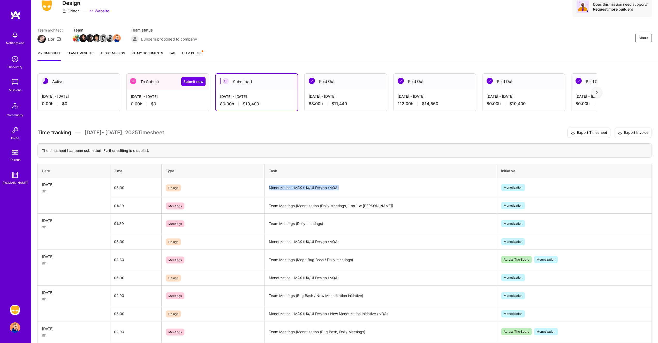
scroll to position [88, 0]
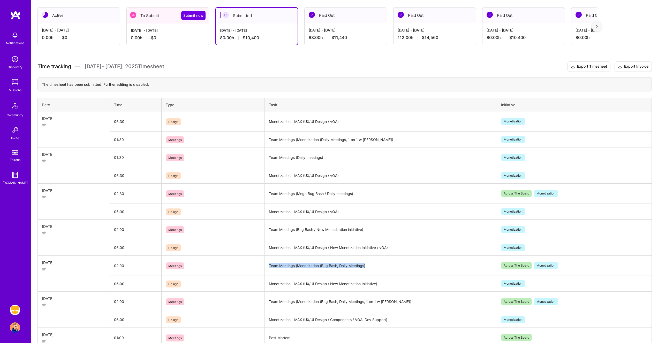
drag, startPoint x: 389, startPoint y: 268, endPoint x: 266, endPoint y: 263, distance: 122.9
click at [266, 263] on td "Team Meetings (Monetization (Bug Bash, Daily Meetings)" at bounding box center [381, 266] width 232 height 20
copy td "Team Meetings (Monetization (Bug Bash, Daily Meetings)"
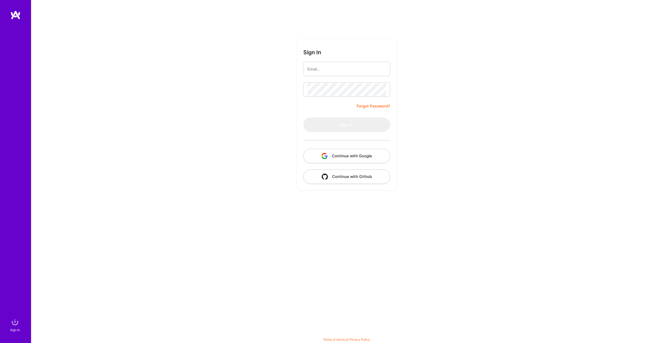
click at [339, 156] on button "Continue with Google" at bounding box center [346, 156] width 87 height 14
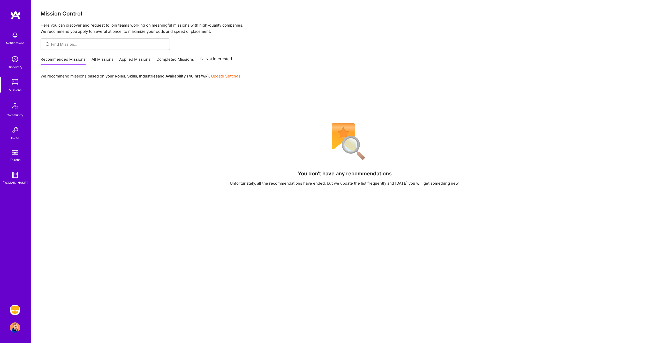
click at [19, 308] on img at bounding box center [15, 310] width 10 height 10
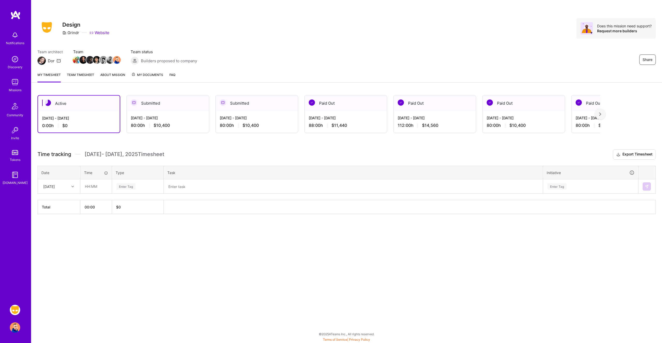
click at [259, 128] on div "[DATE] - [DATE] 80:00 h $10,400" at bounding box center [257, 121] width 82 height 21
